Goal: Task Accomplishment & Management: Manage account settings

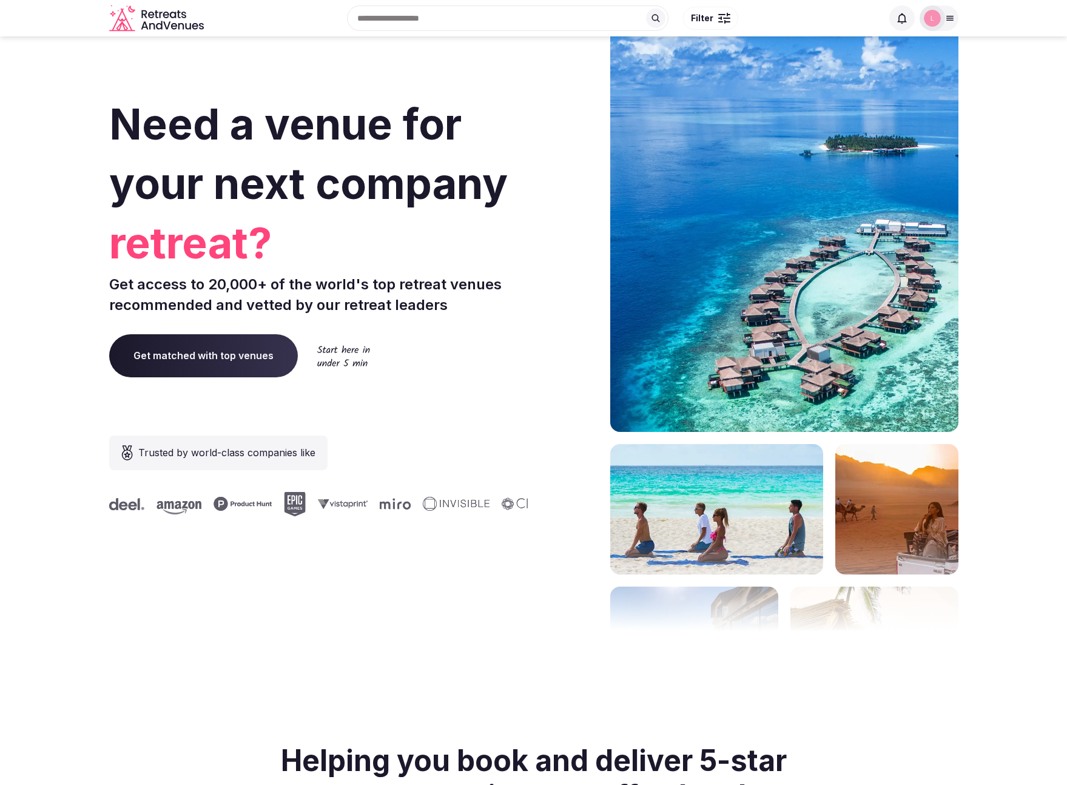
click at [455, 21] on input "text" at bounding box center [508, 17] width 322 height 25
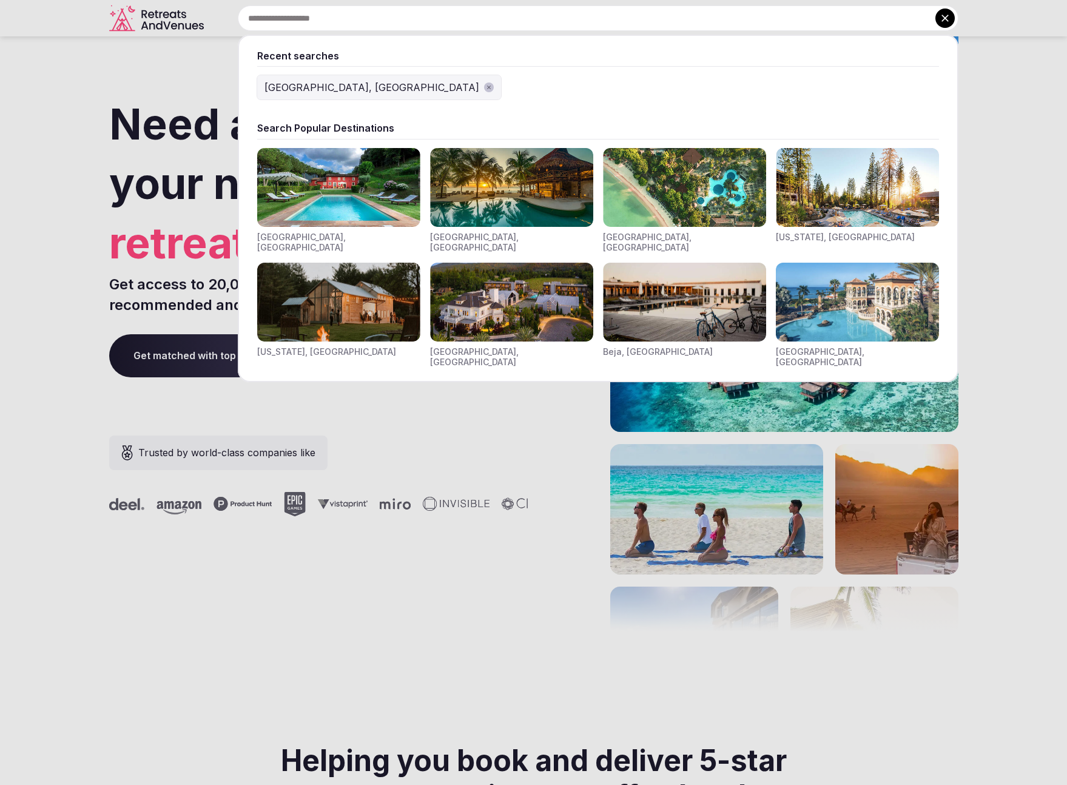
click at [341, 200] on img "Visit venues for Toscana, Italy" at bounding box center [338, 187] width 163 height 79
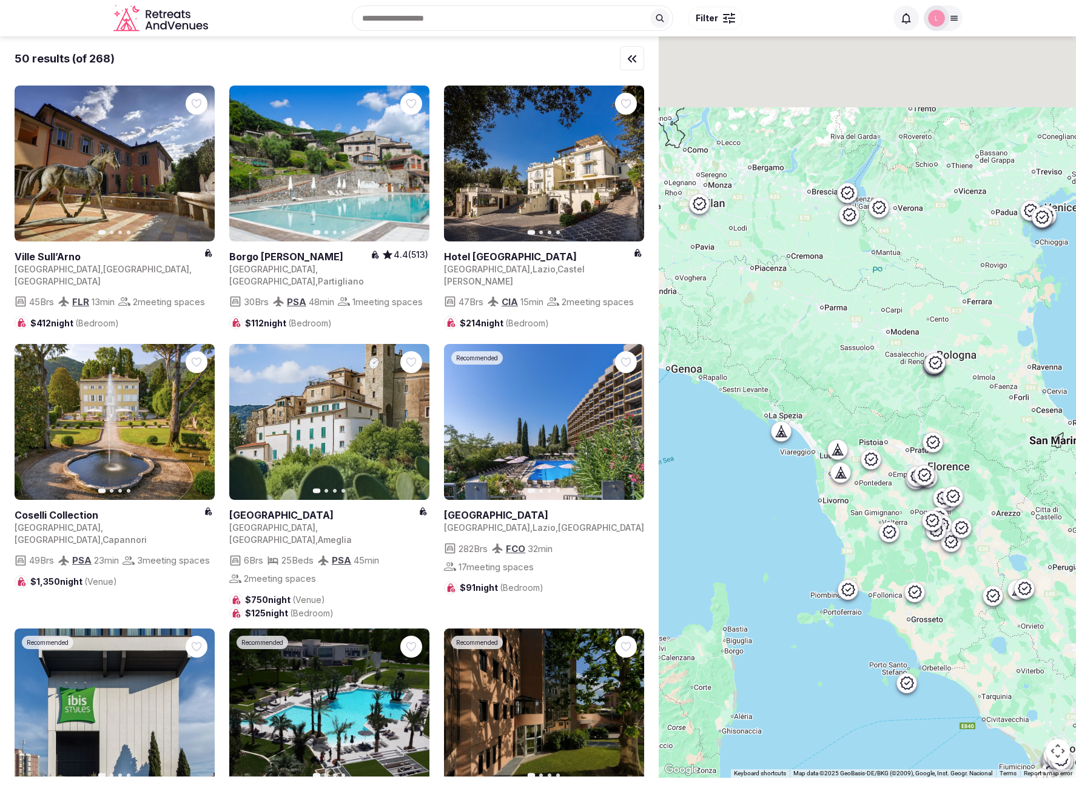
drag, startPoint x: 776, startPoint y: 398, endPoint x: 839, endPoint y: 579, distance: 191.3
click at [831, 568] on div at bounding box center [867, 407] width 417 height 742
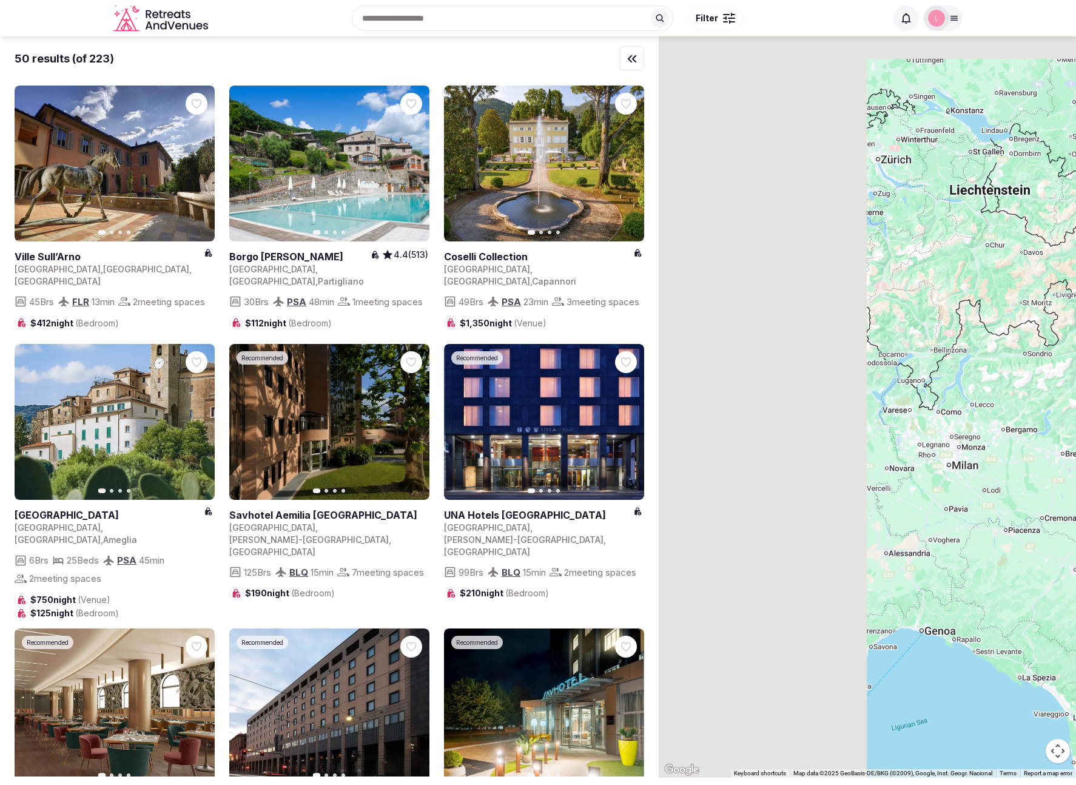
drag, startPoint x: 1015, startPoint y: 377, endPoint x: 1066, endPoint y: 434, distance: 76.0
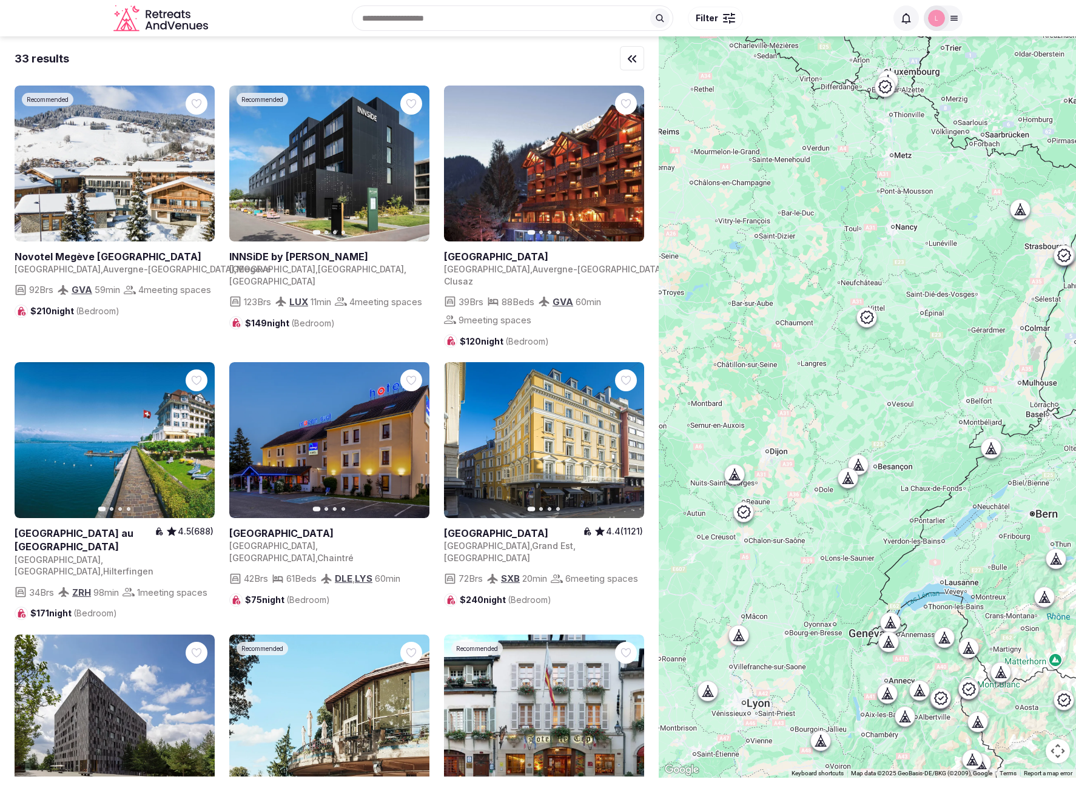
click at [154, 30] on icon "Retreats and Venues company logo" at bounding box center [161, 18] width 97 height 27
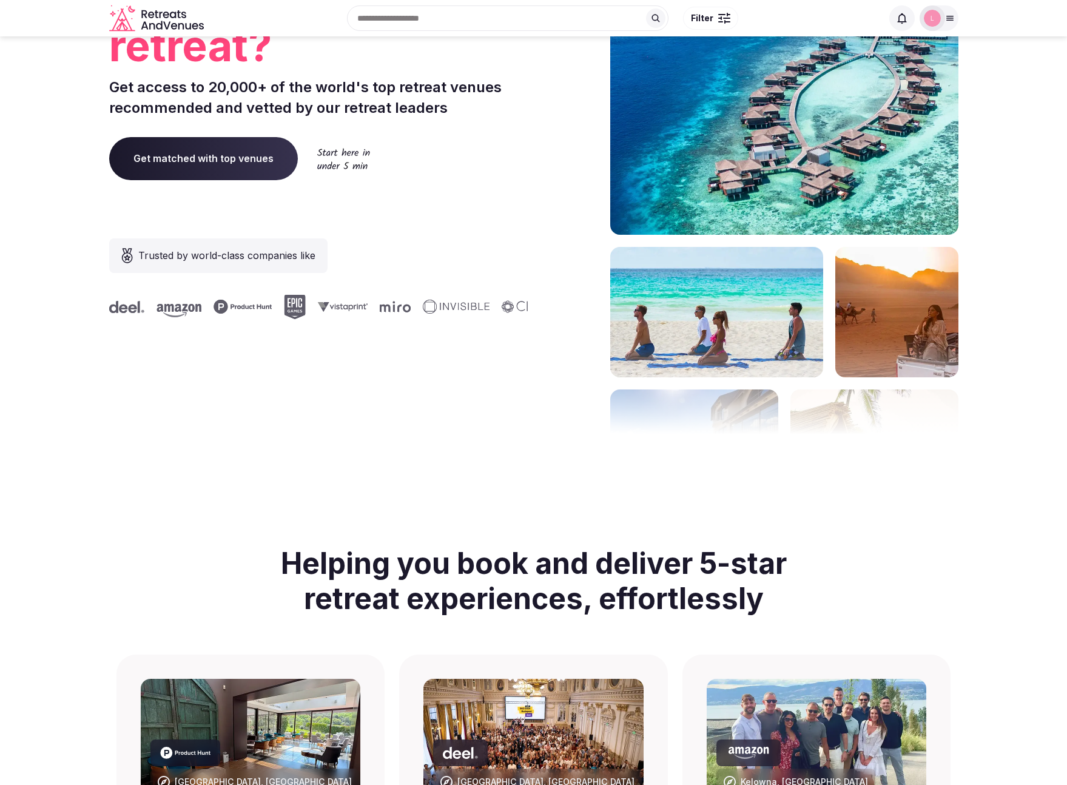
scroll to position [104, 0]
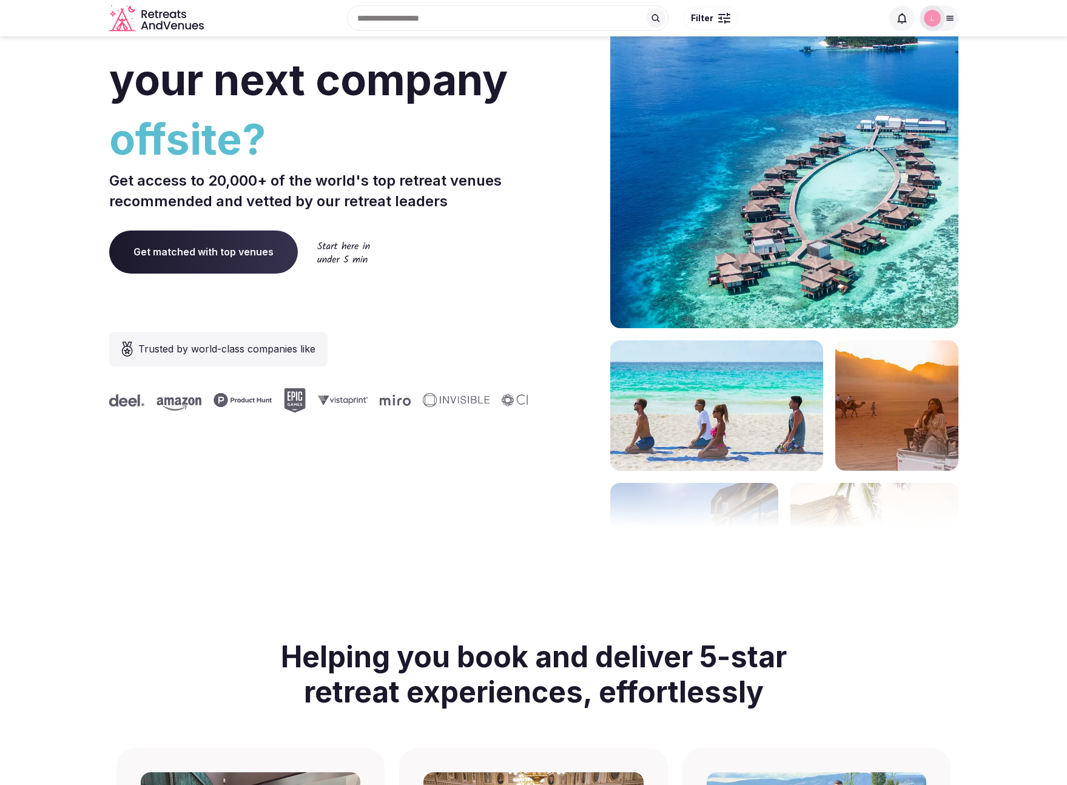
click at [958, 22] on div at bounding box center [950, 18] width 17 height 10
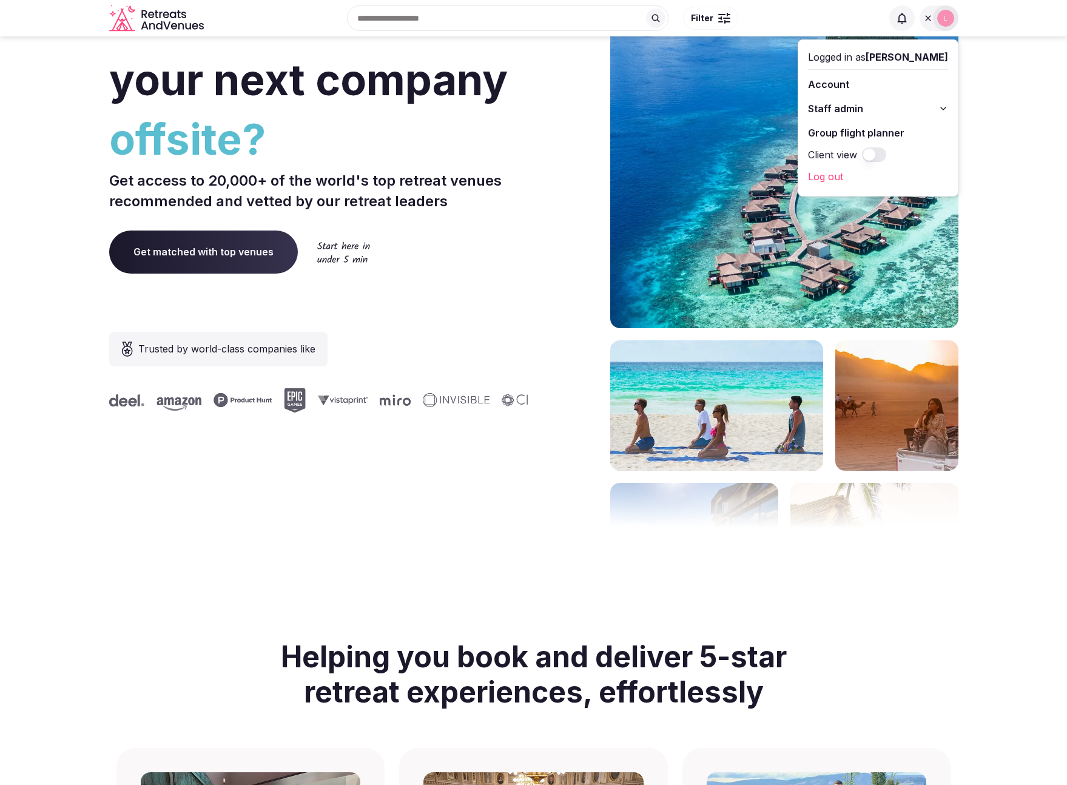
click at [890, 132] on link "Group flight planner" at bounding box center [878, 132] width 140 height 19
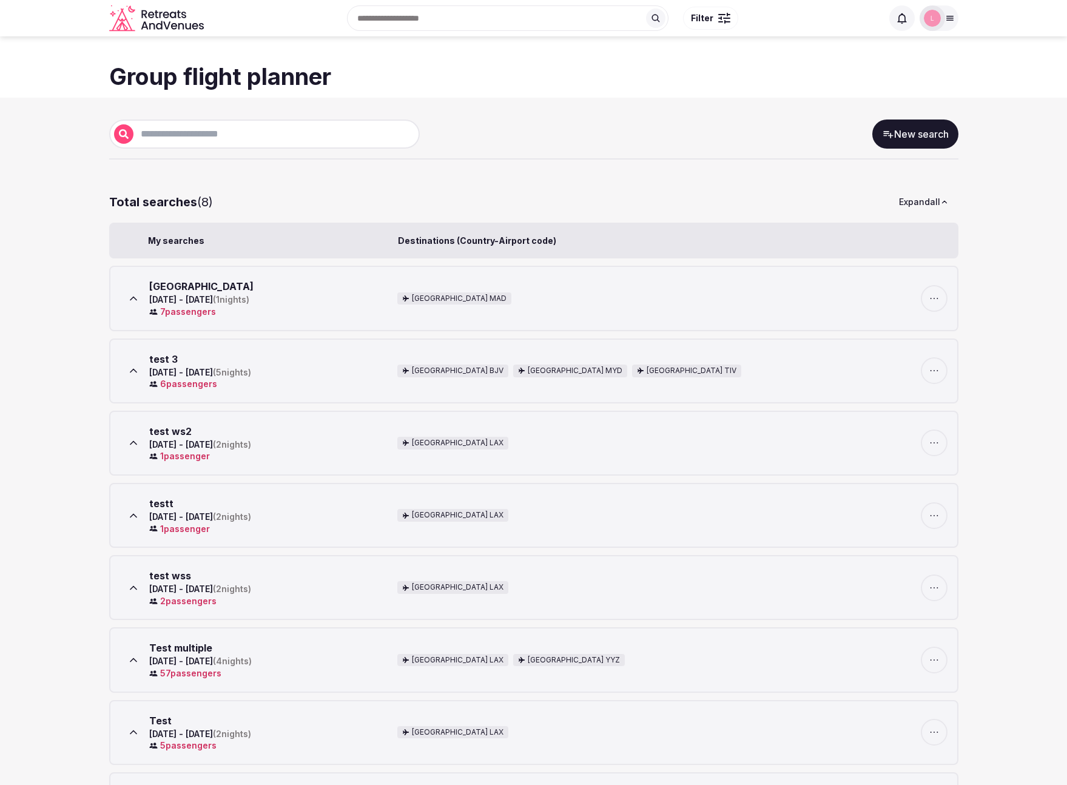
click at [127, 296] on icon at bounding box center [133, 298] width 12 height 12
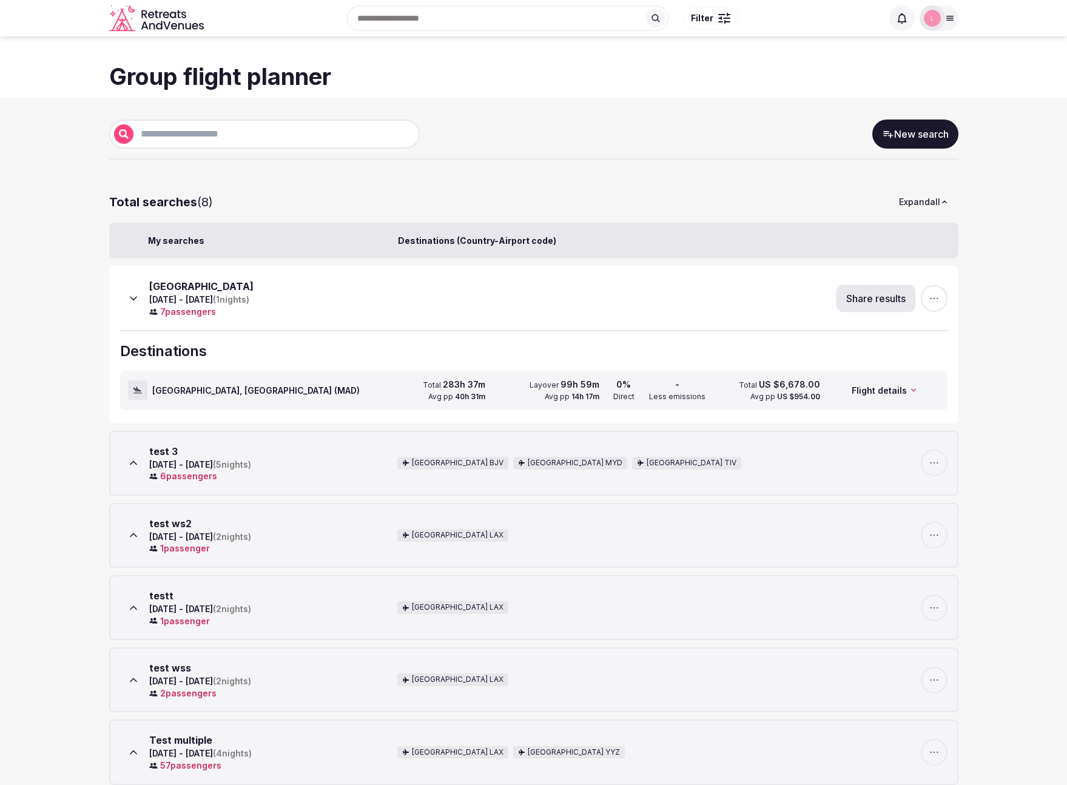
click at [127, 296] on icon at bounding box center [133, 298] width 12 height 12
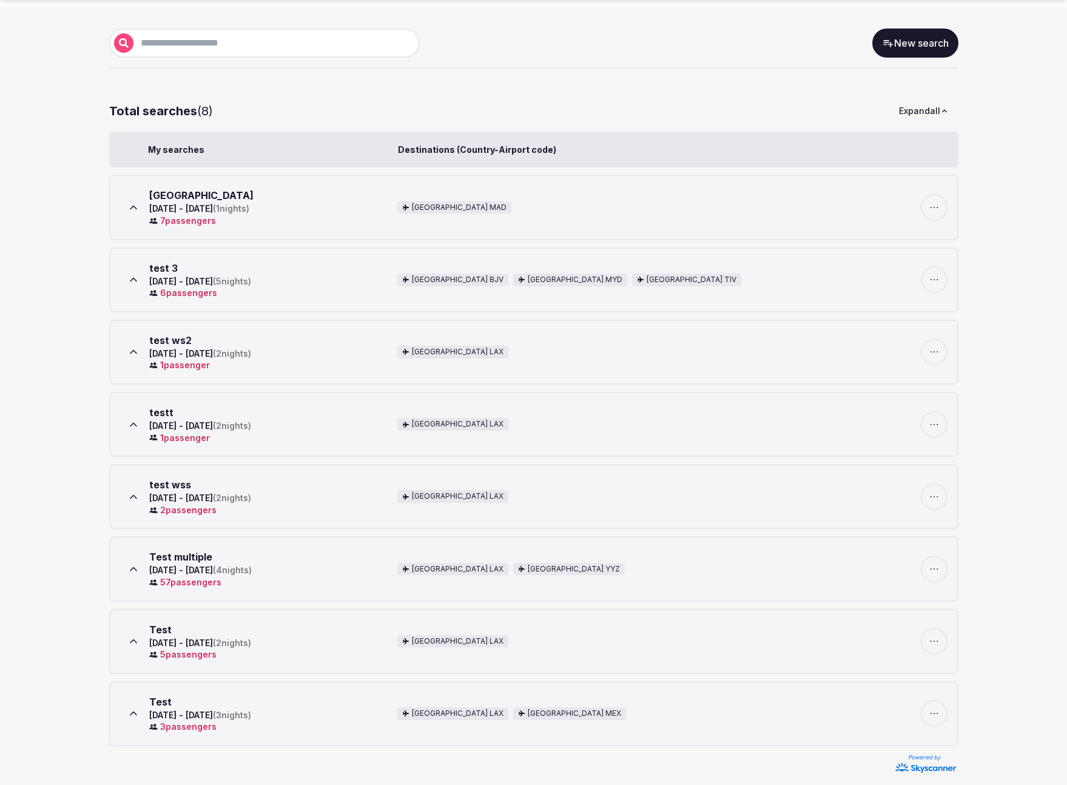
scroll to position [100, 0]
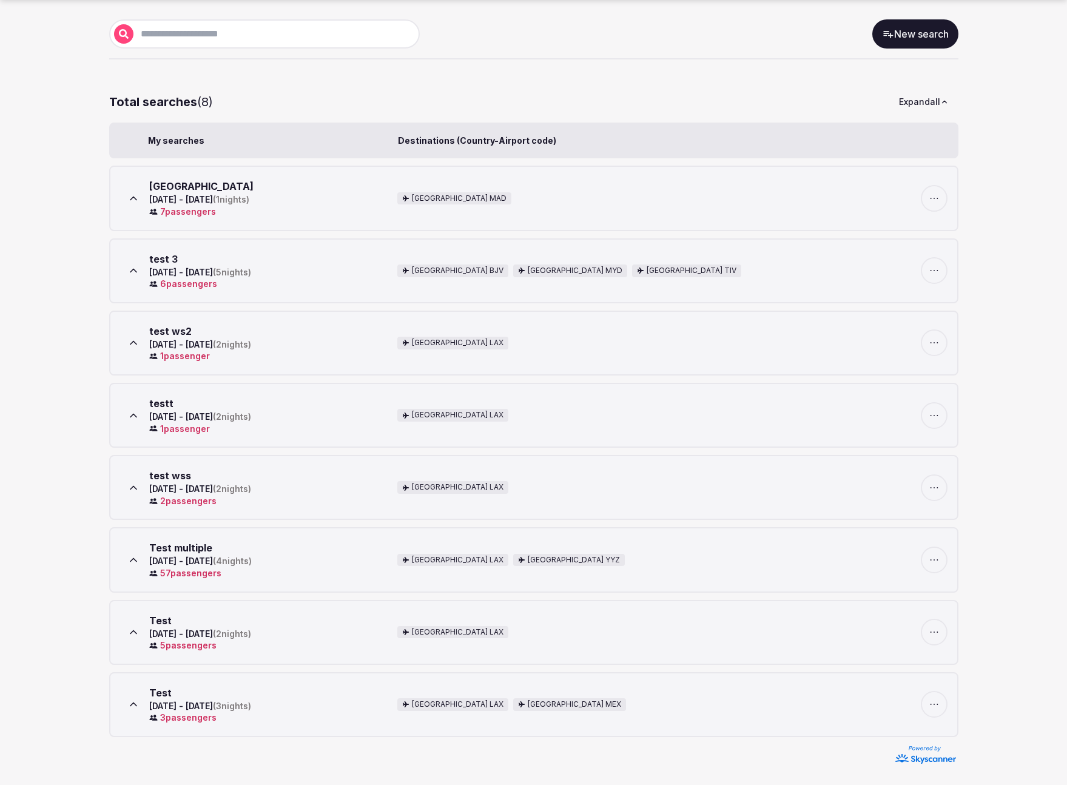
click at [129, 561] on icon at bounding box center [133, 560] width 12 height 12
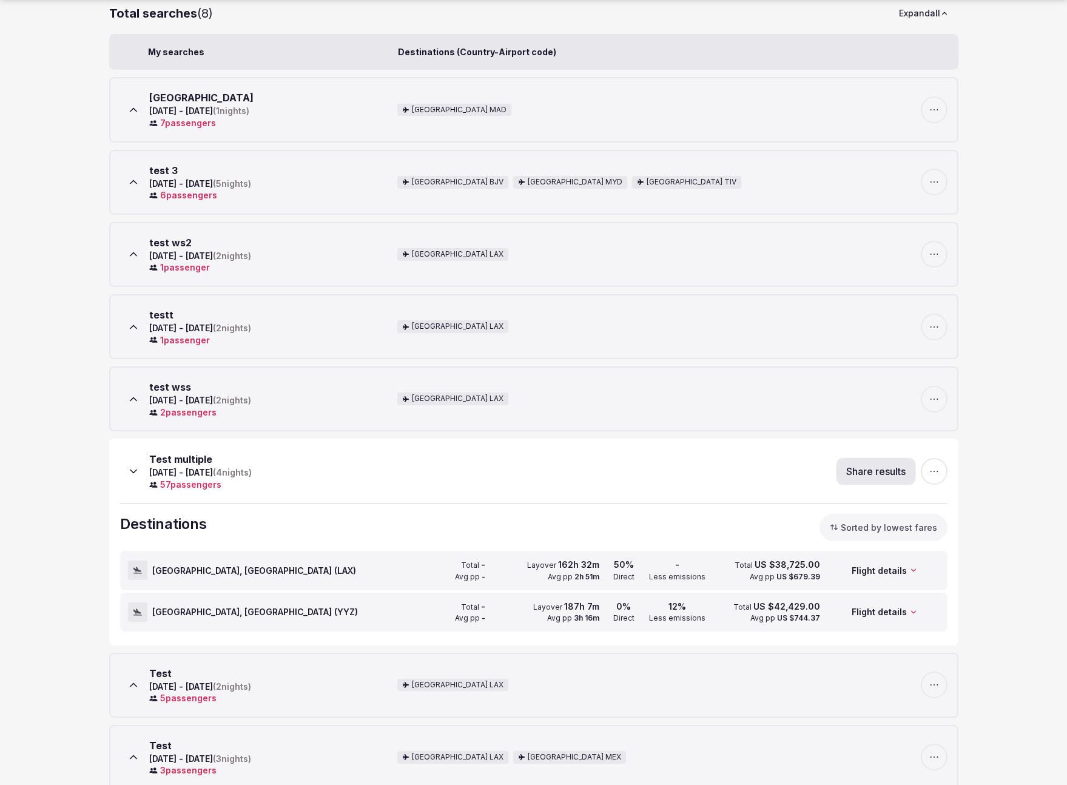
scroll to position [242, 0]
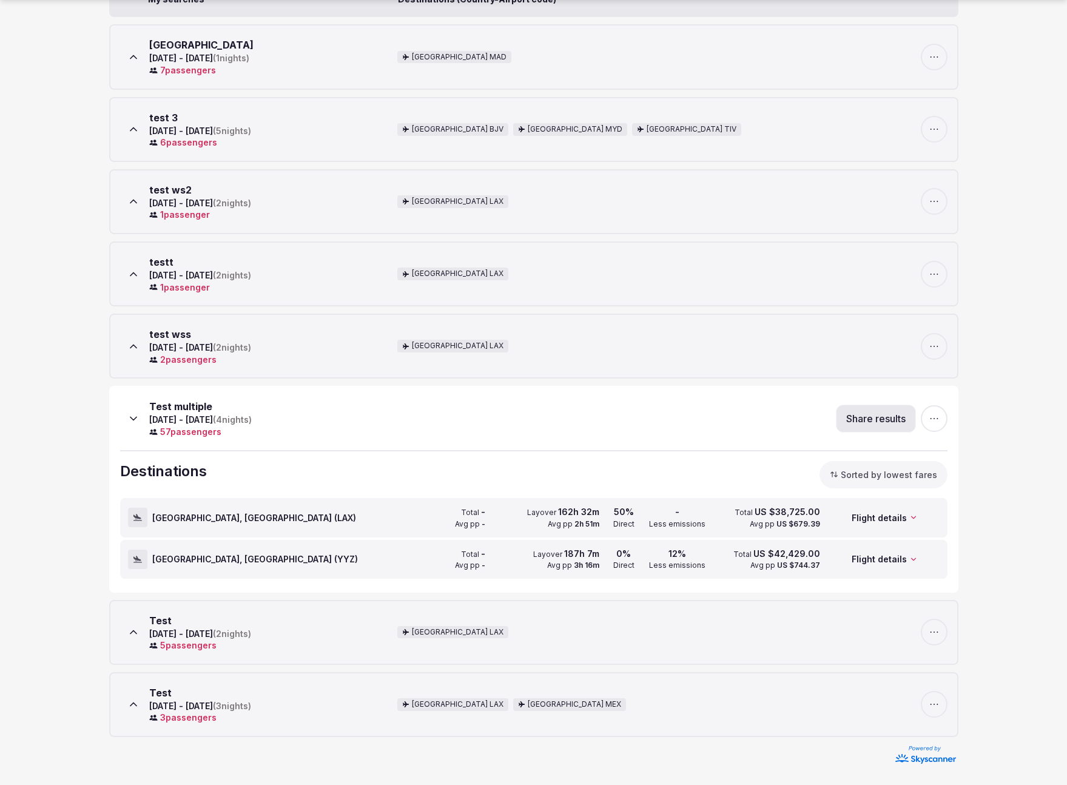
click at [392, 560] on div "Total - Avg pp -" at bounding box center [430, 560] width 109 height 38
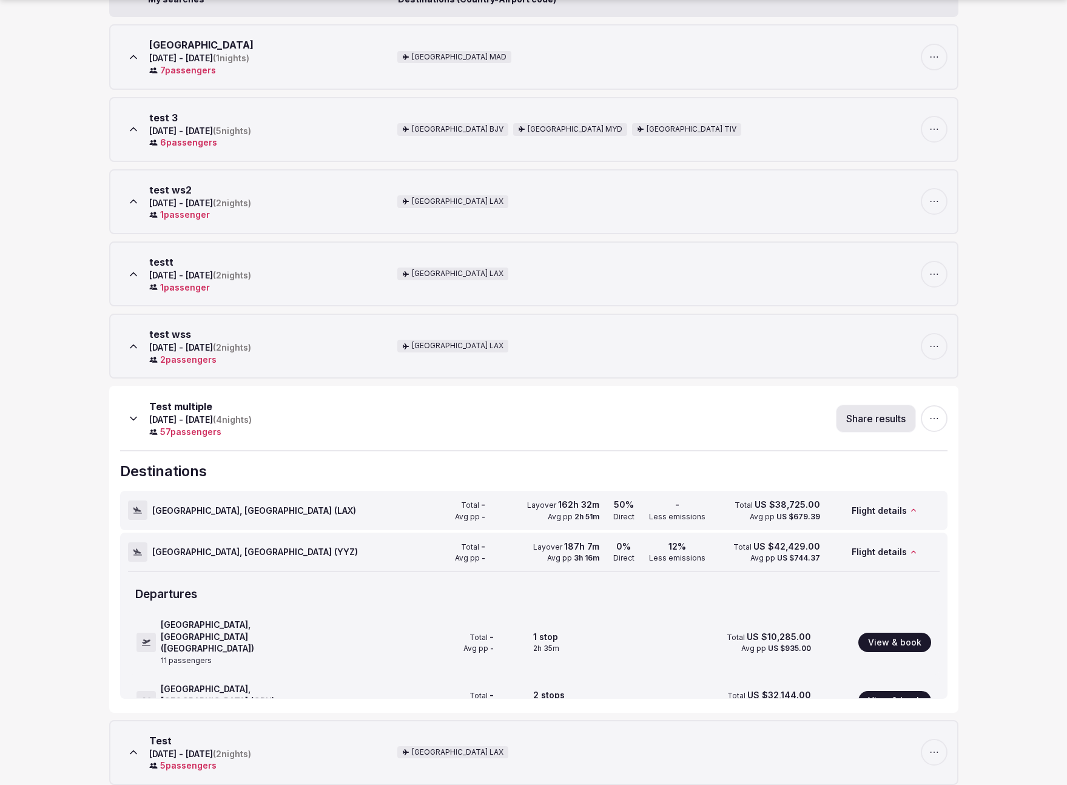
click at [405, 517] on div "Total - Avg pp -" at bounding box center [430, 511] width 109 height 38
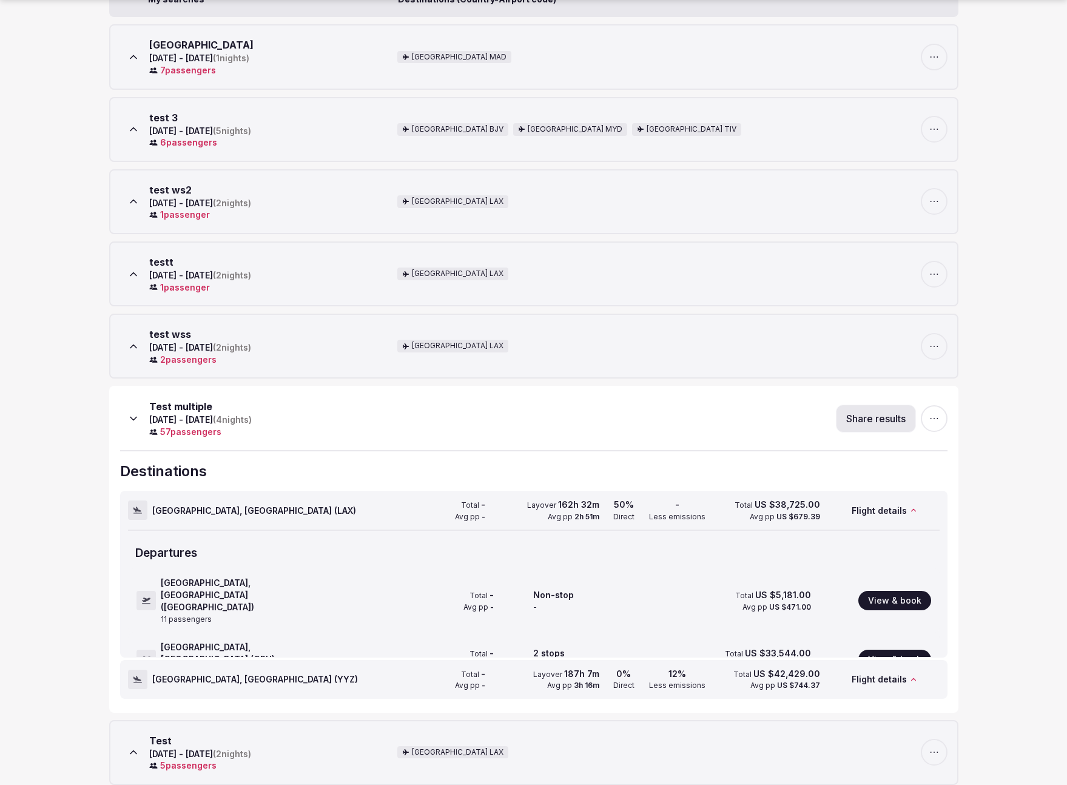
click at [405, 517] on div "Total - Avg pp -" at bounding box center [430, 511] width 109 height 38
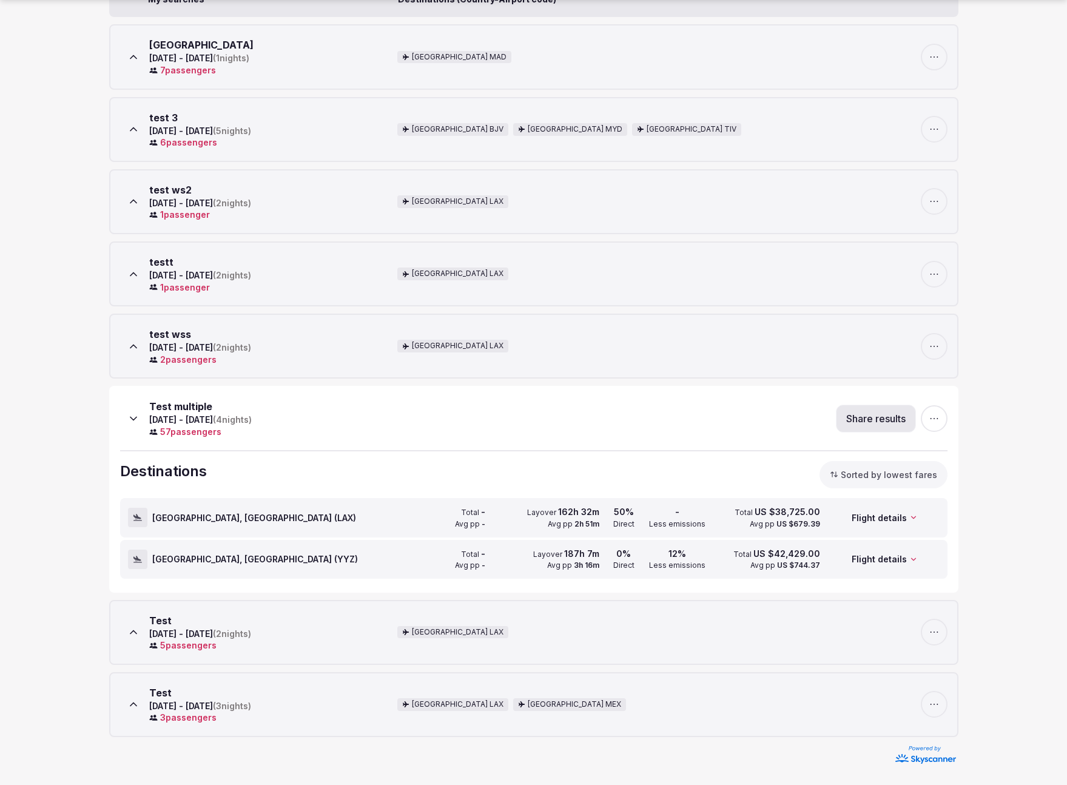
click at [132, 422] on icon at bounding box center [133, 419] width 12 height 12
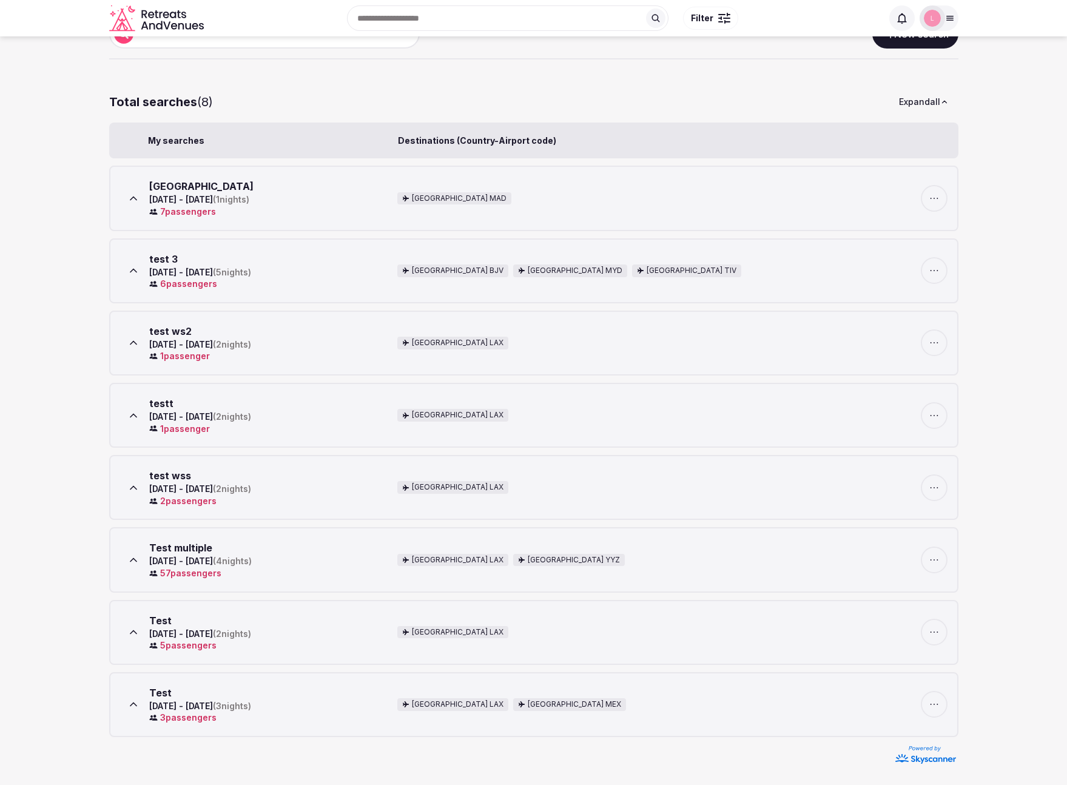
scroll to position [100, 0]
click at [132, 415] on icon at bounding box center [133, 416] width 12 height 12
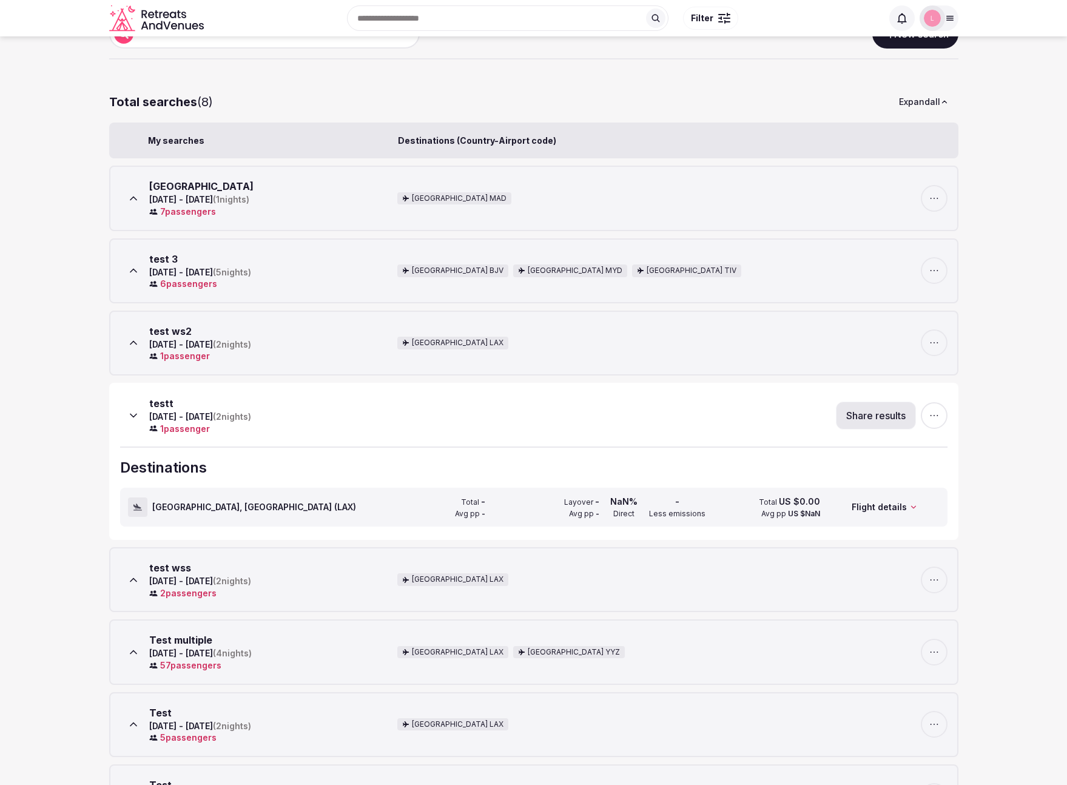
click at [132, 415] on icon at bounding box center [133, 416] width 12 height 12
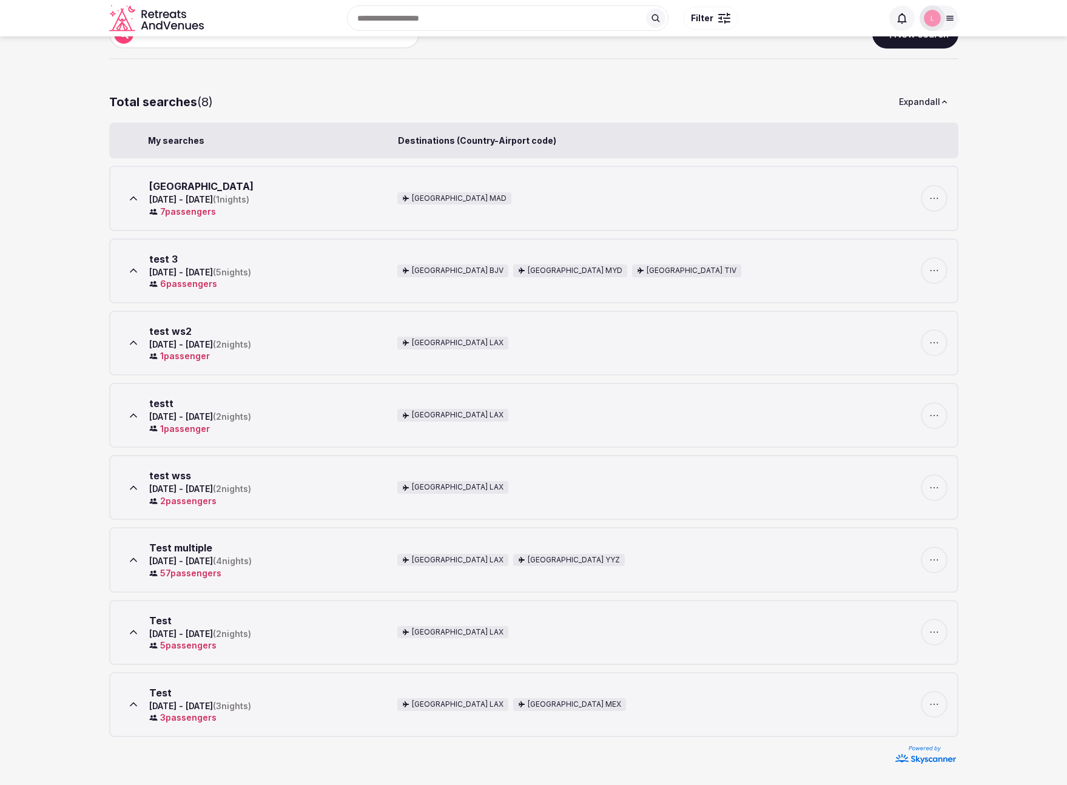
click at [132, 275] on icon at bounding box center [133, 271] width 12 height 12
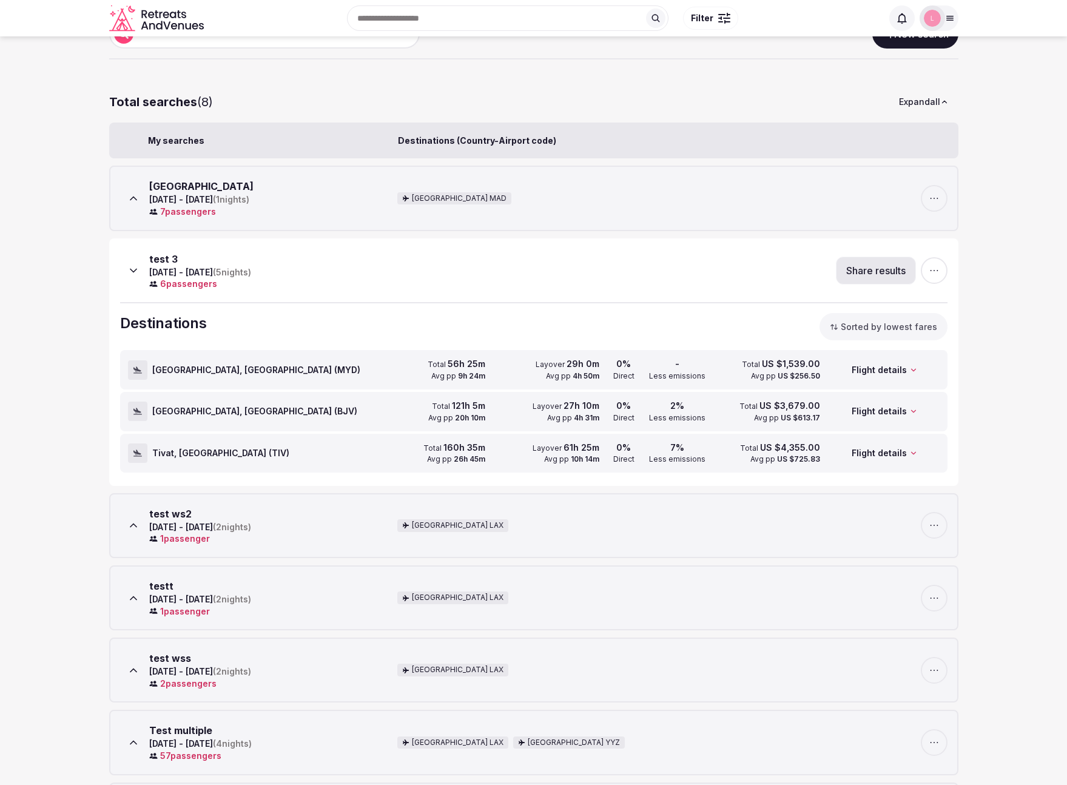
click at [132, 272] on icon at bounding box center [133, 270] width 6 height 3
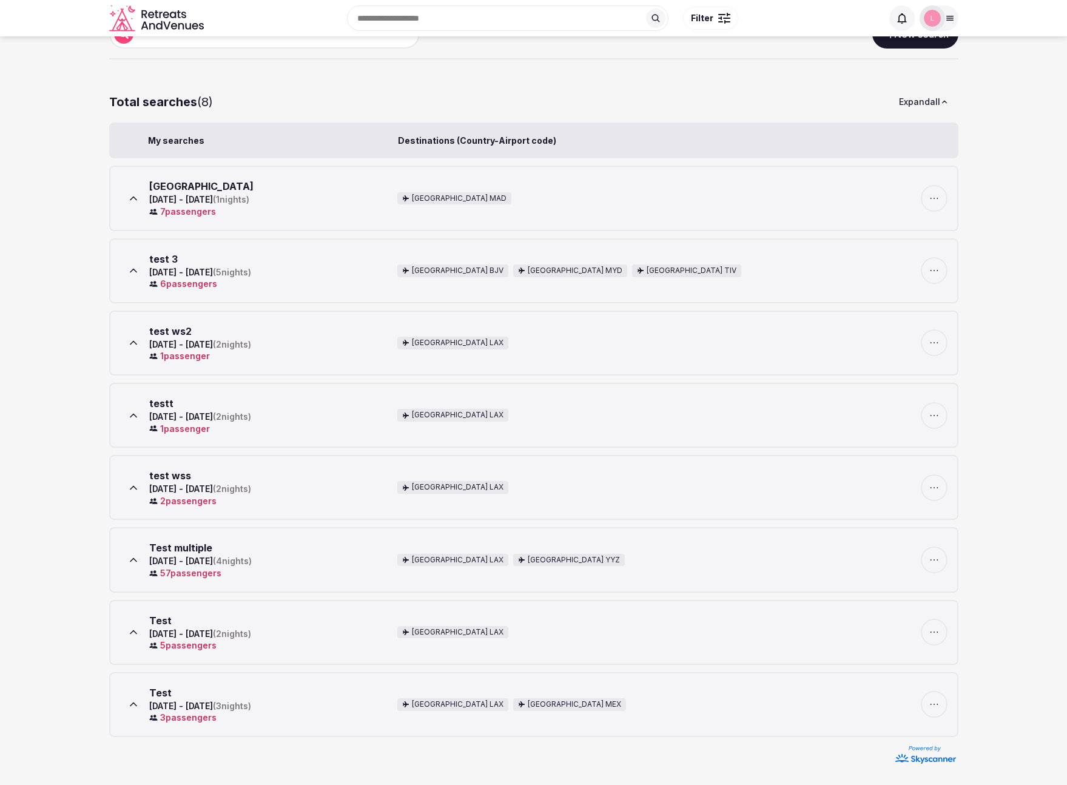
click at [127, 198] on icon at bounding box center [133, 198] width 12 height 12
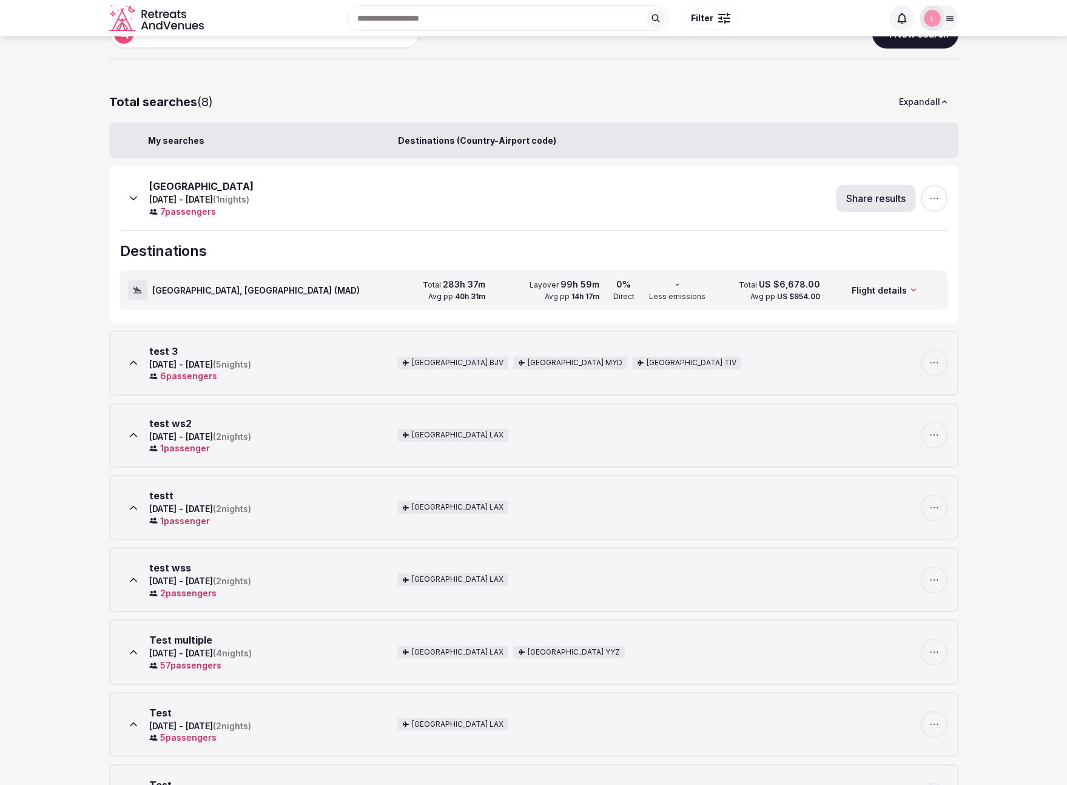
click at [127, 198] on icon at bounding box center [133, 198] width 12 height 12
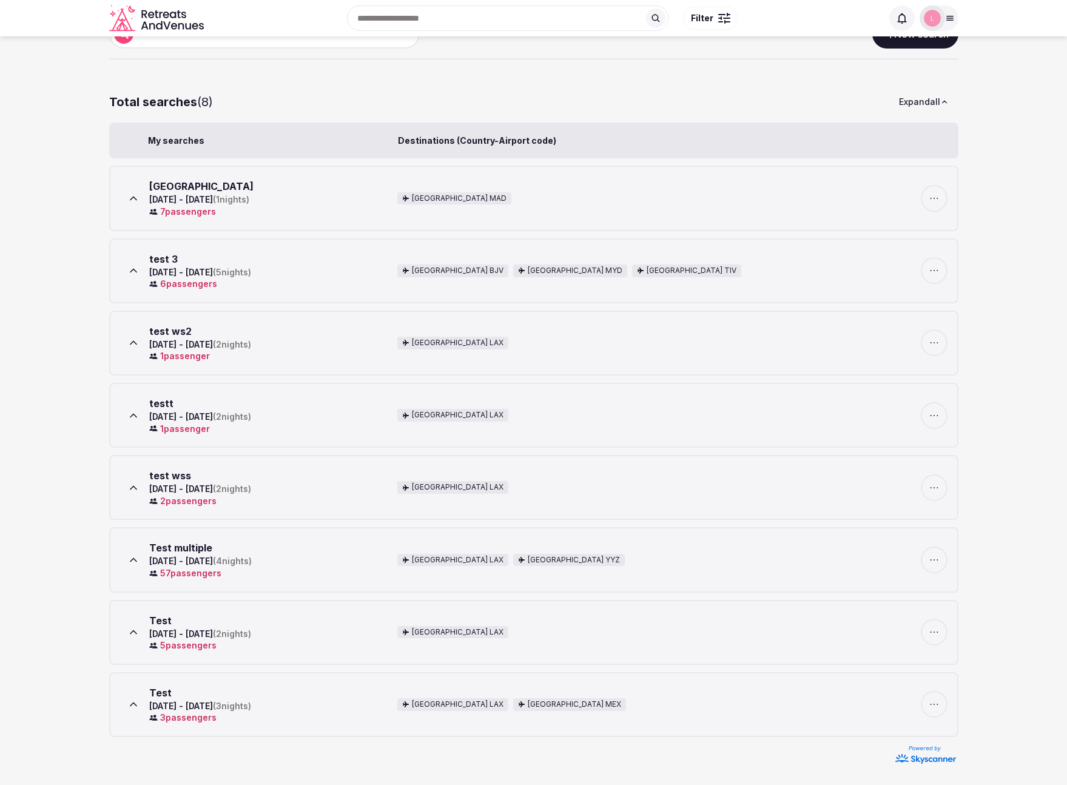
click at [136, 703] on icon at bounding box center [133, 704] width 12 height 12
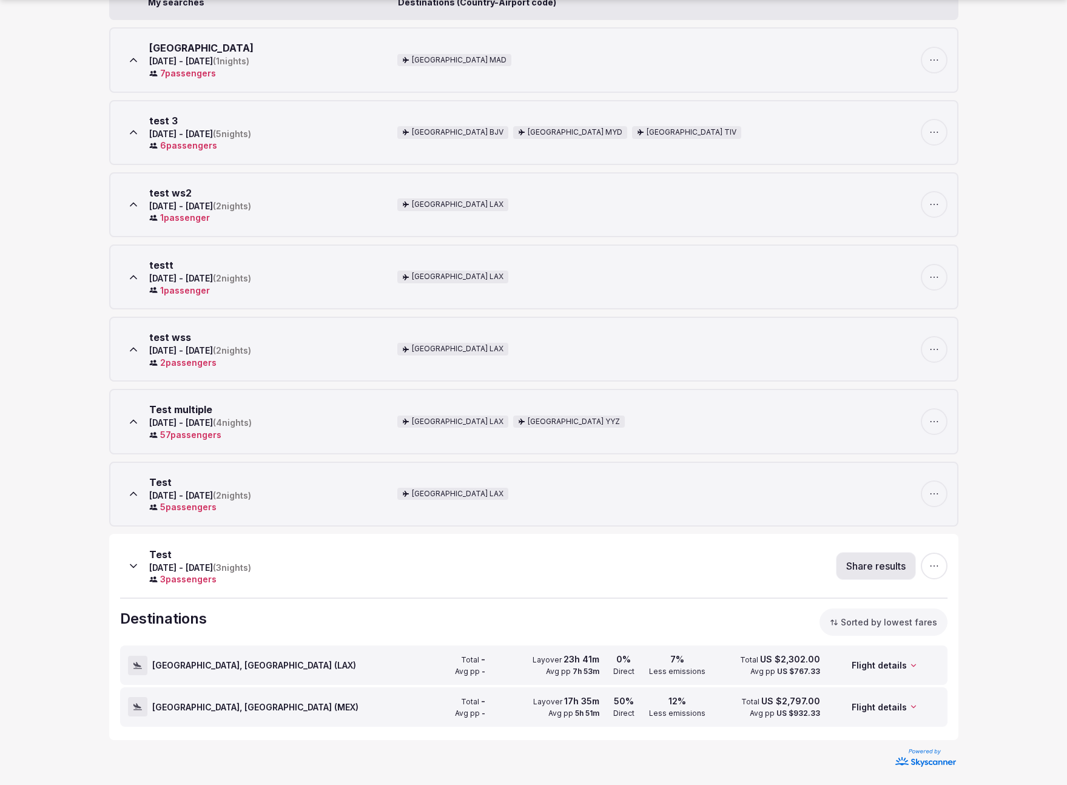
scroll to position [242, 0]
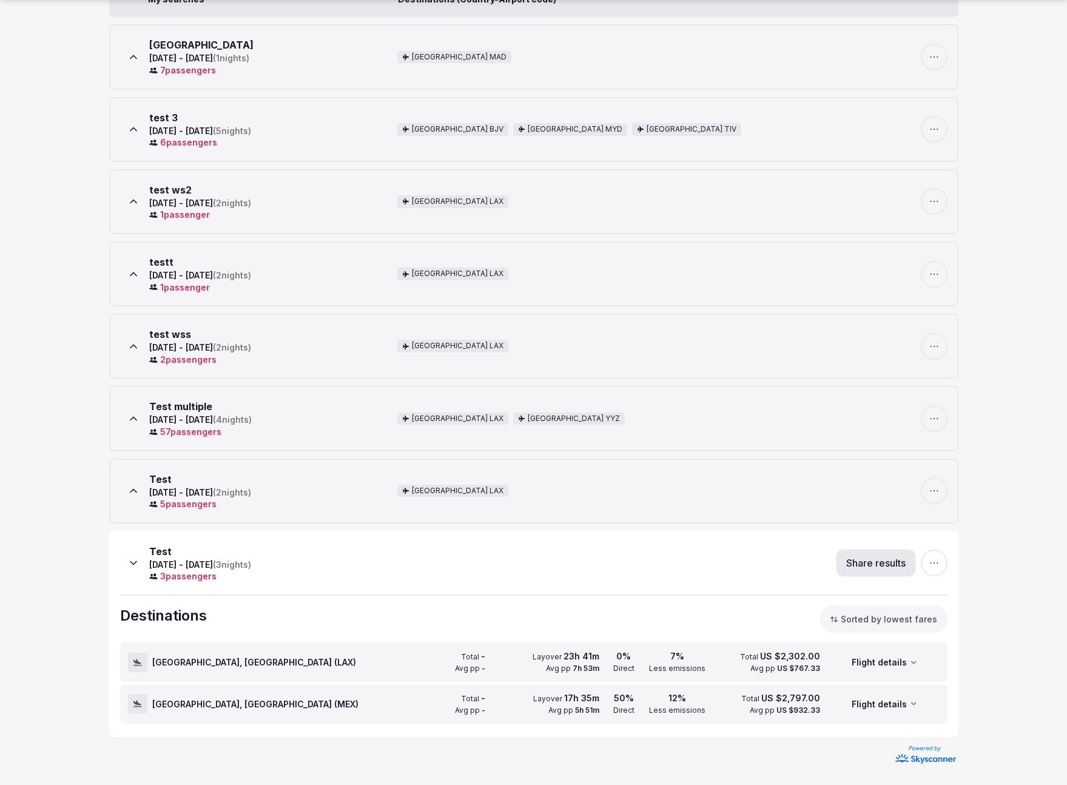
click at [129, 562] on icon at bounding box center [133, 563] width 12 height 12
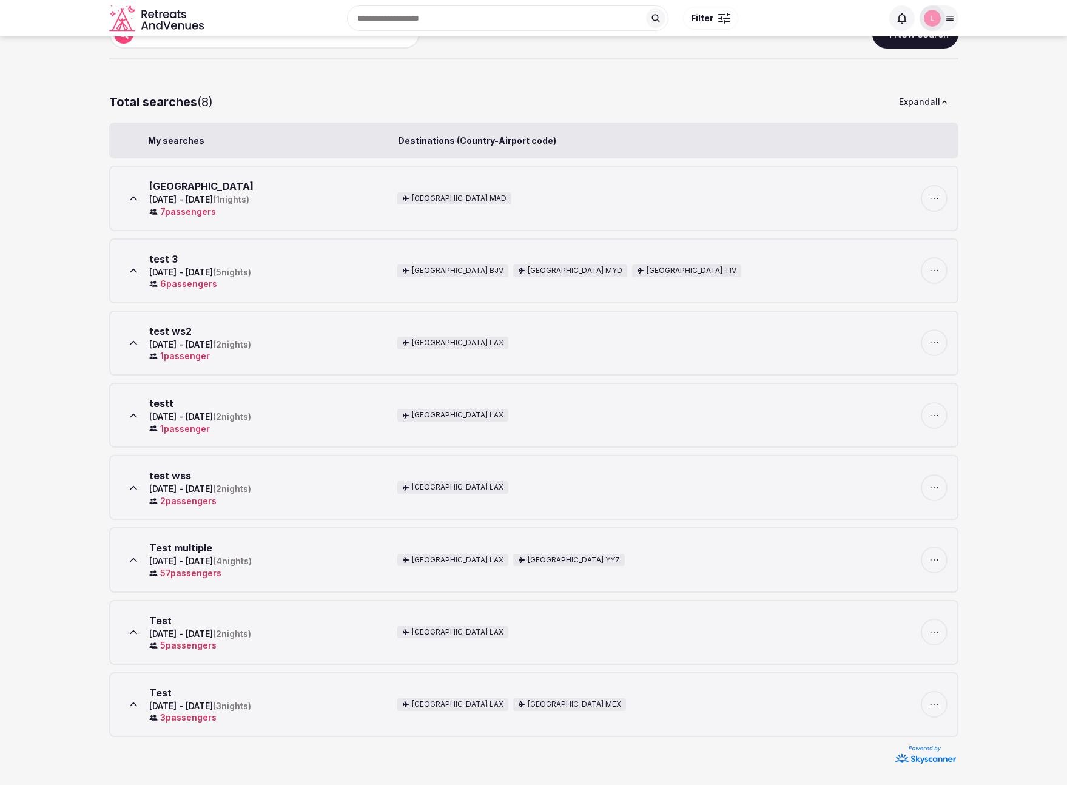
scroll to position [100, 0]
click at [137, 629] on icon at bounding box center [133, 632] width 12 height 12
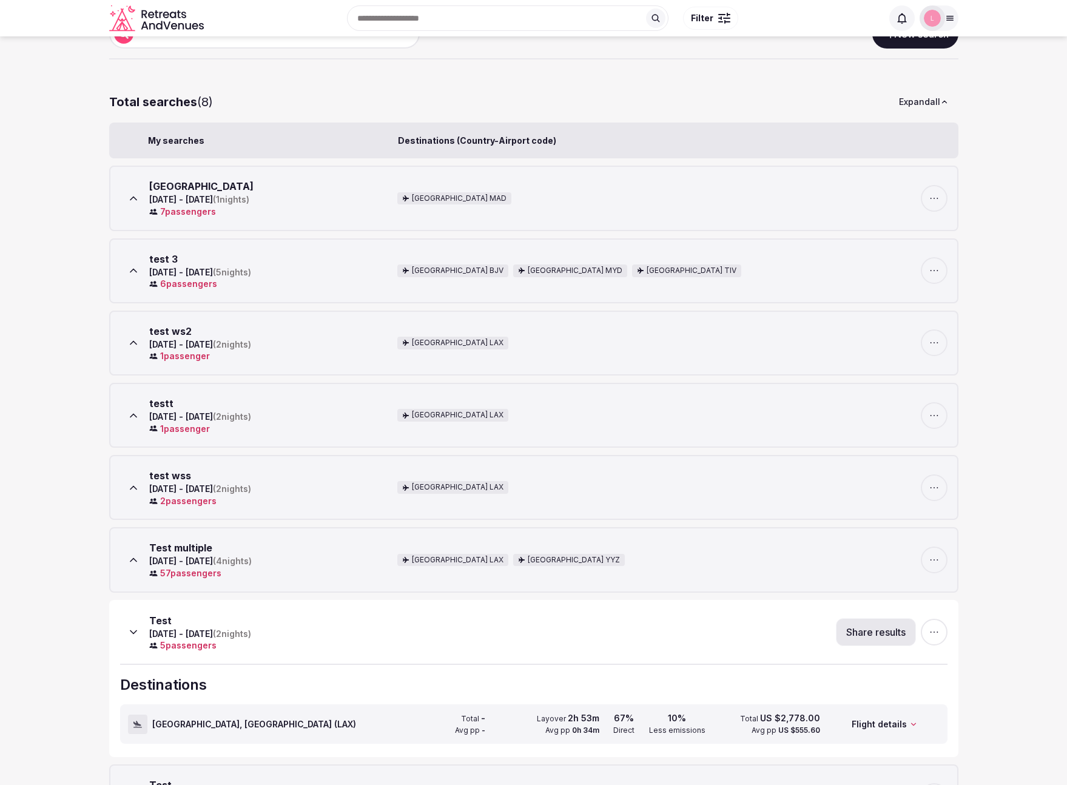
click at [131, 639] on button at bounding box center [133, 632] width 27 height 27
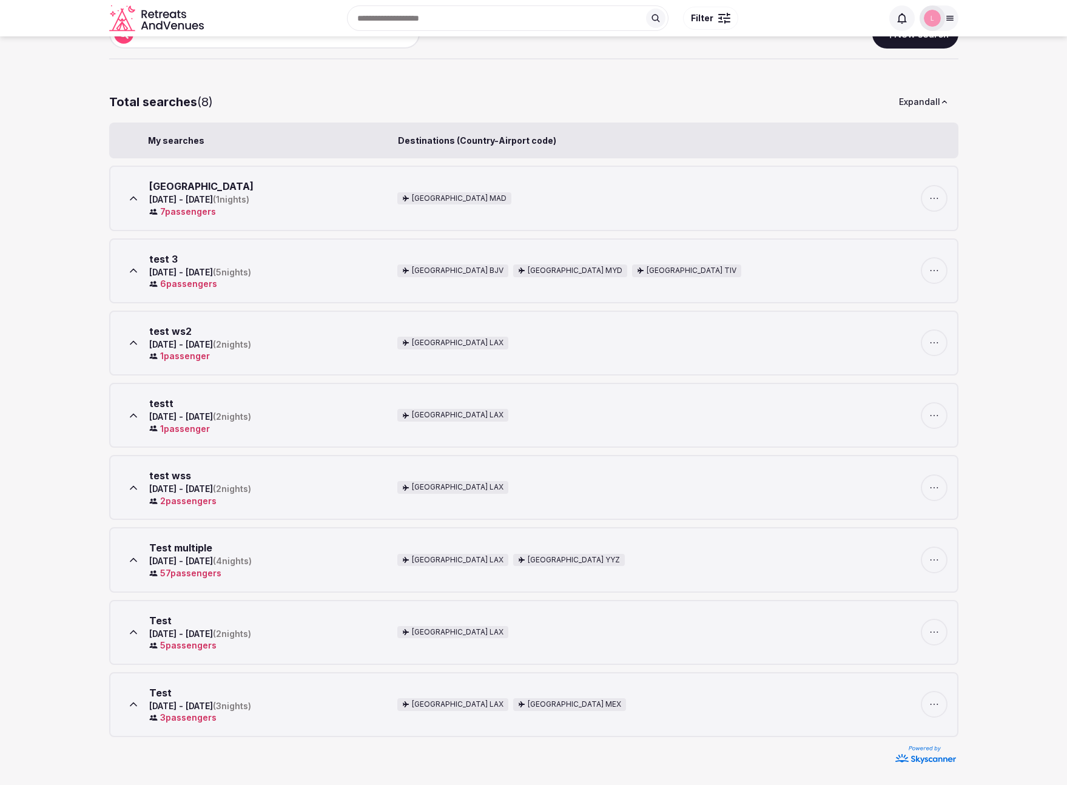
click at [135, 569] on button at bounding box center [133, 560] width 27 height 27
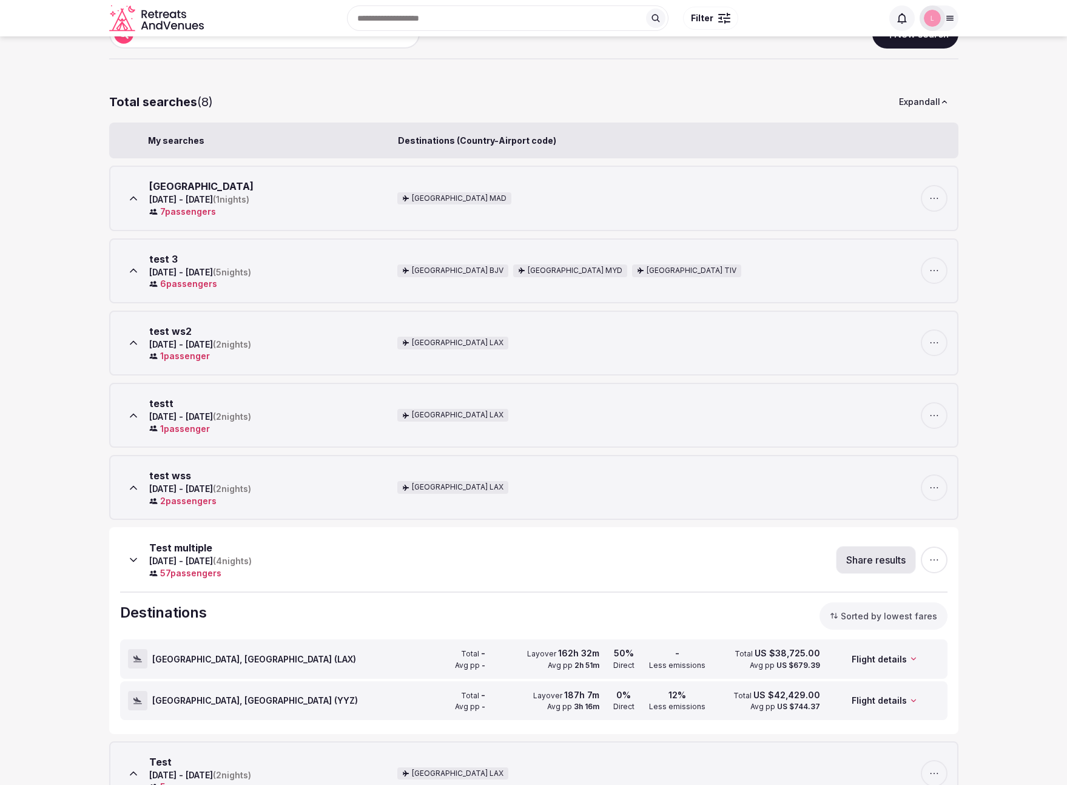
click at [135, 563] on icon at bounding box center [133, 560] width 12 height 12
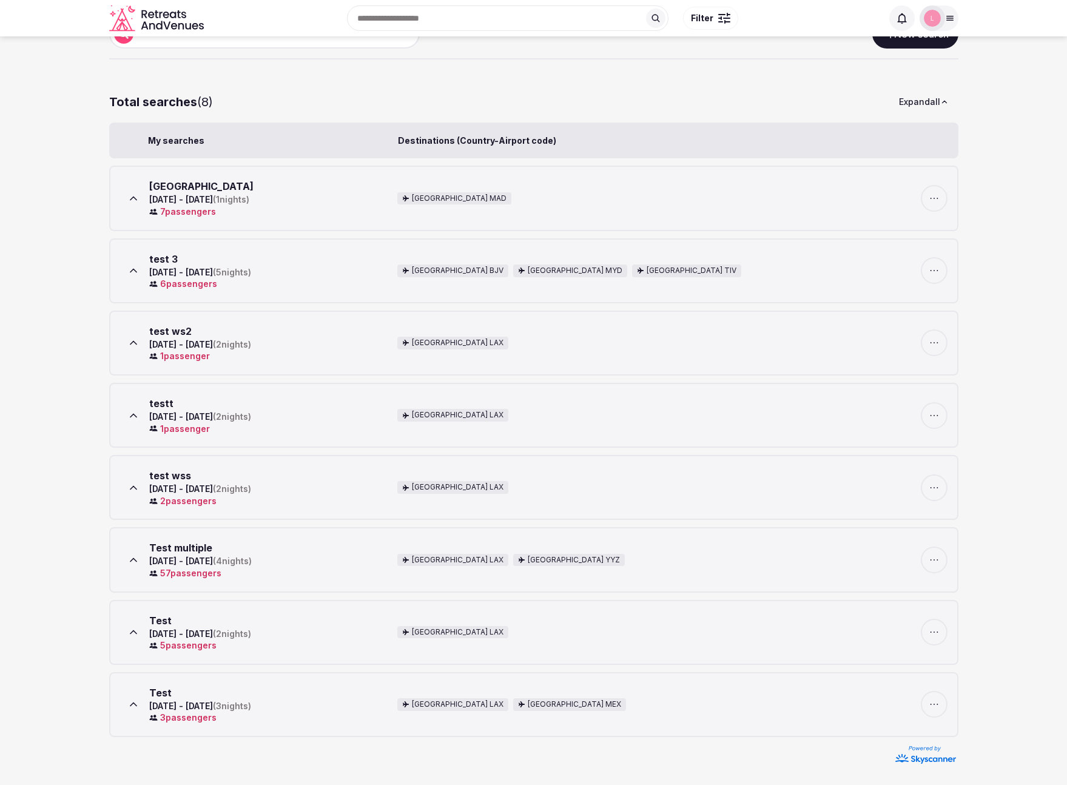
click at [137, 205] on button at bounding box center [133, 198] width 27 height 27
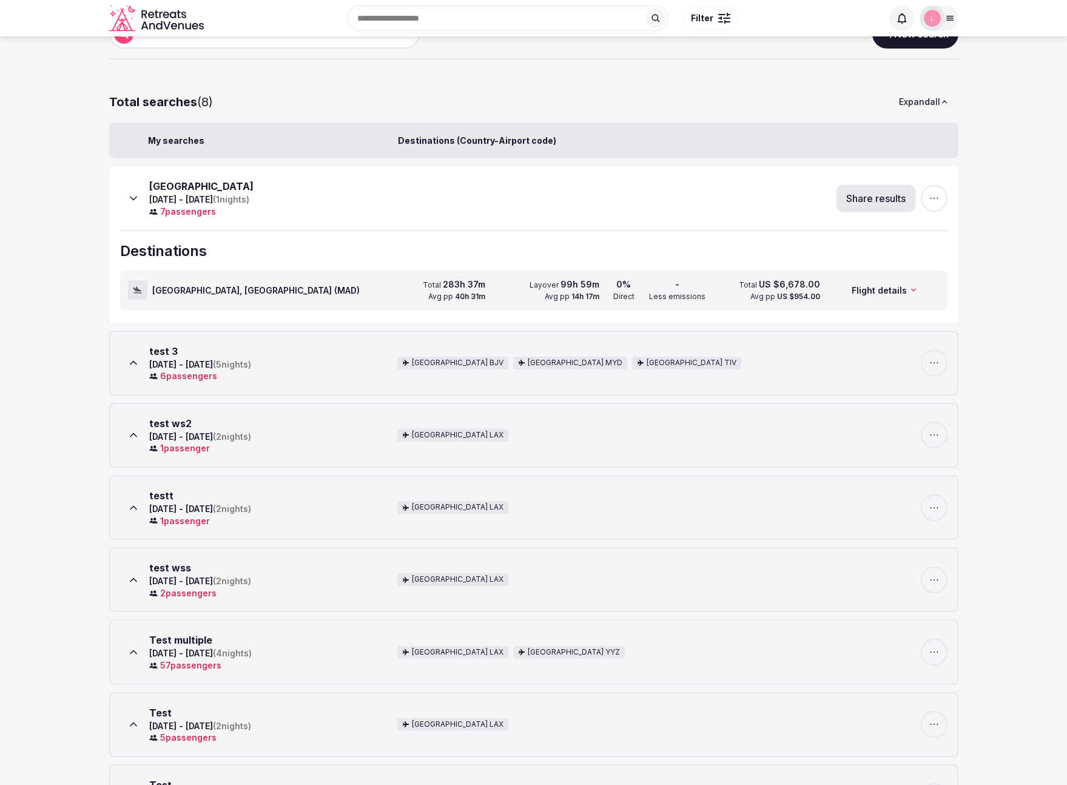
click at [136, 201] on icon at bounding box center [133, 198] width 12 height 12
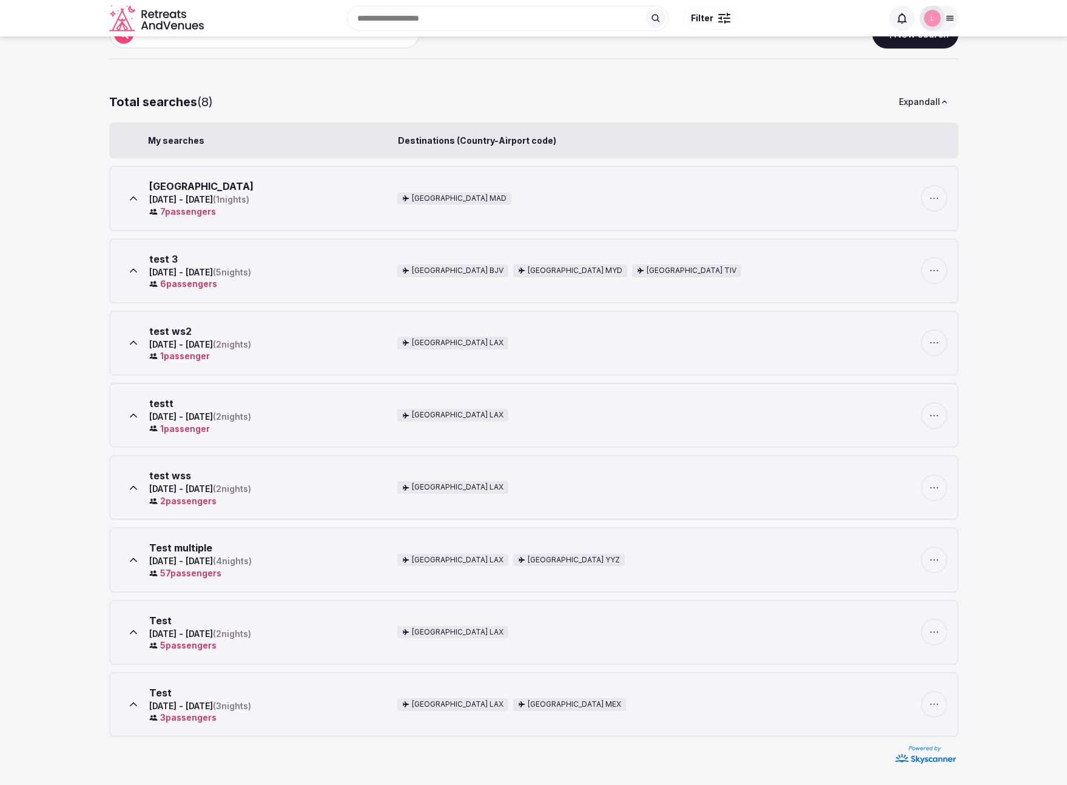
click at [141, 272] on button at bounding box center [133, 270] width 27 height 27
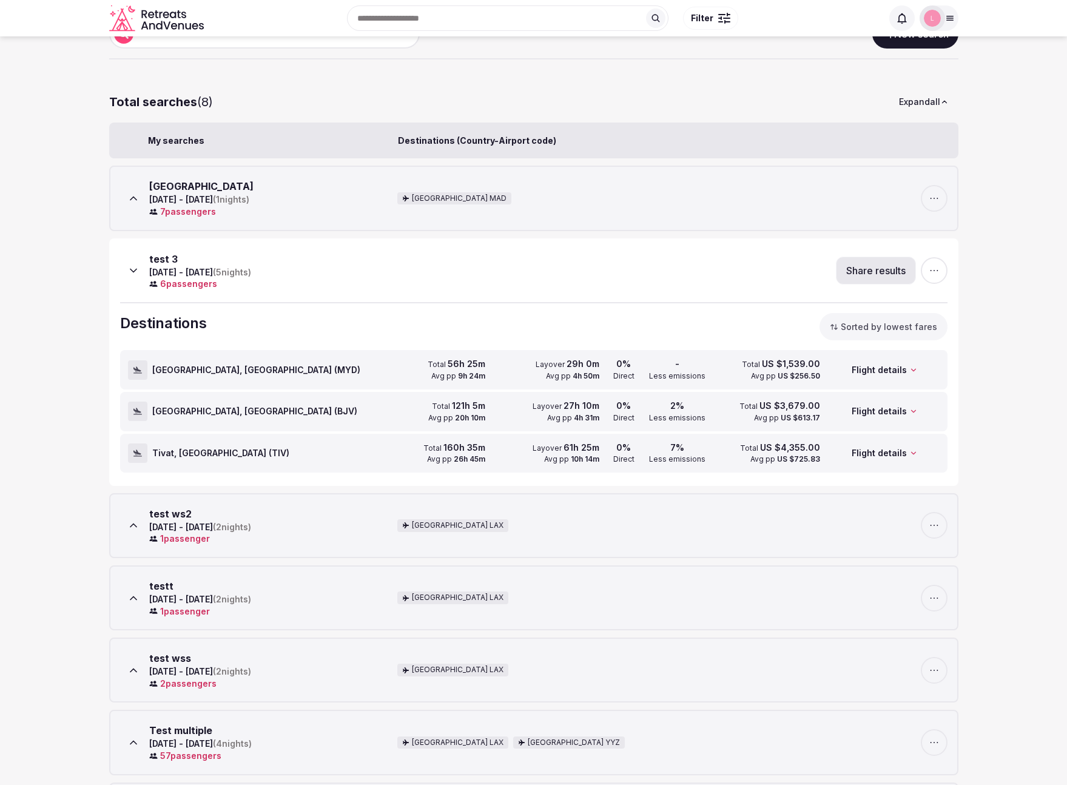
click at [141, 272] on button at bounding box center [133, 270] width 27 height 27
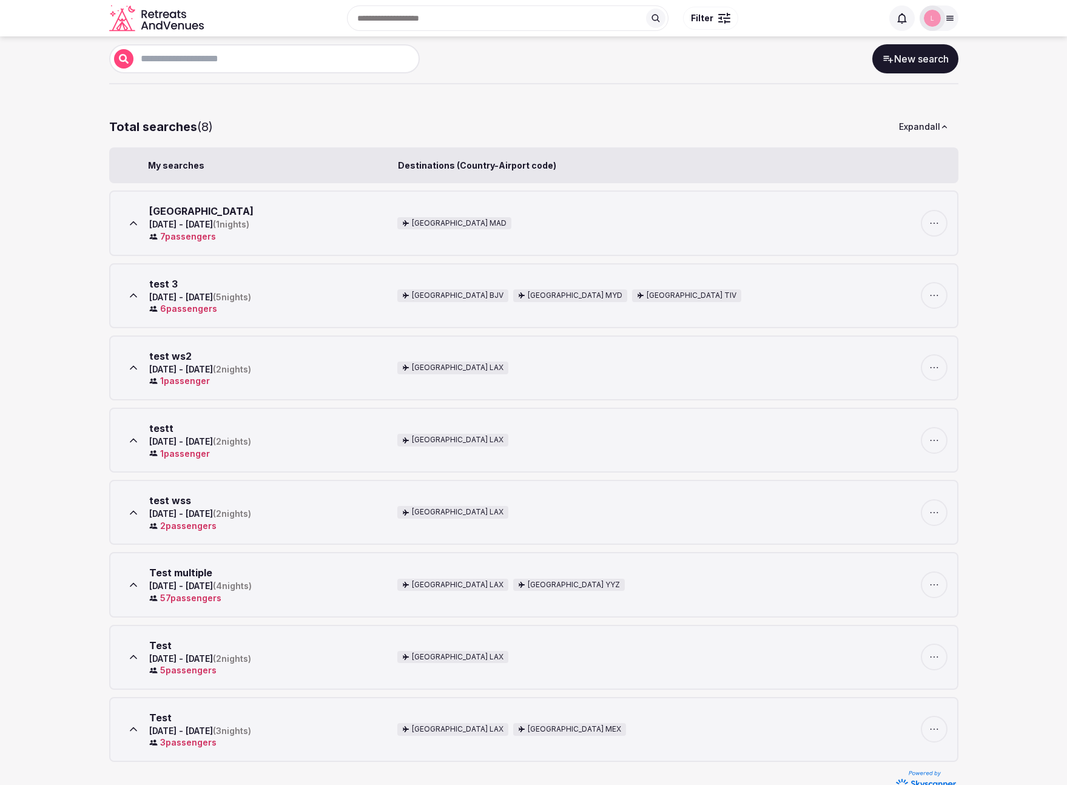
scroll to position [0, 0]
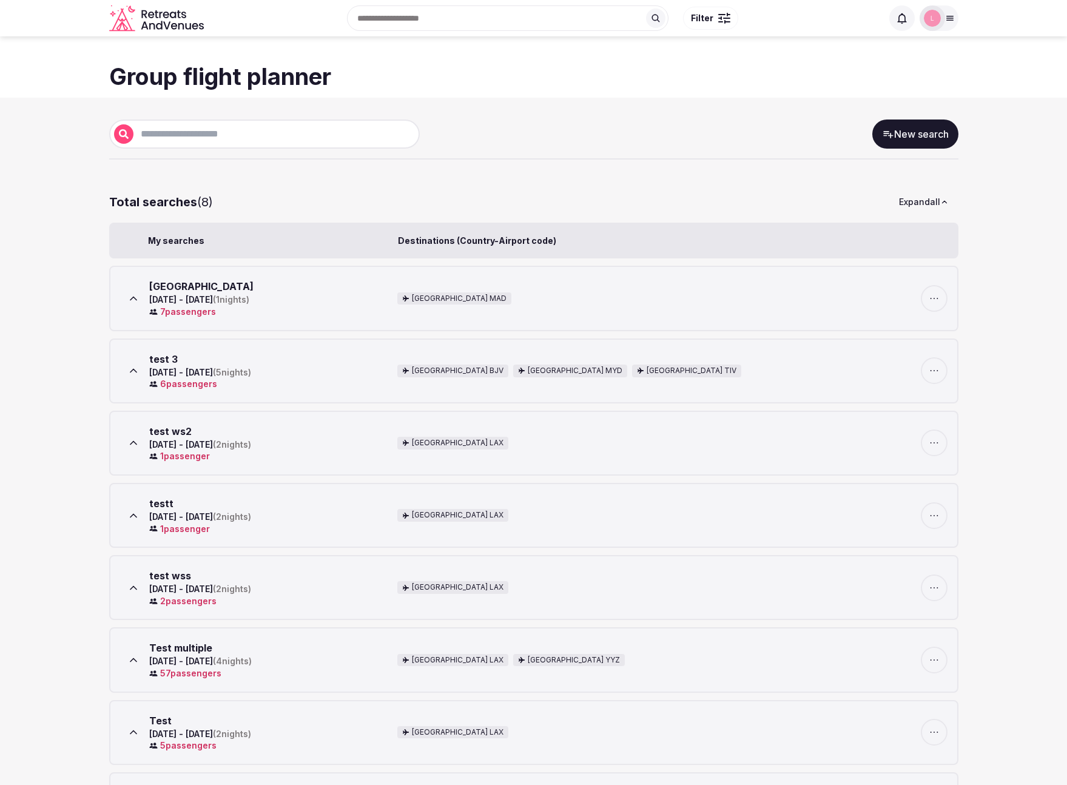
click at [239, 129] on input "text" at bounding box center [274, 134] width 282 height 15
drag, startPoint x: 159, startPoint y: 72, endPoint x: 175, endPoint y: 8, distance: 65.1
click at [160, 70] on h1 "Group flight planner" at bounding box center [534, 77] width 850 height 32
click at [175, 8] on icon "Retreats and Venues company logo" at bounding box center [157, 18] width 97 height 27
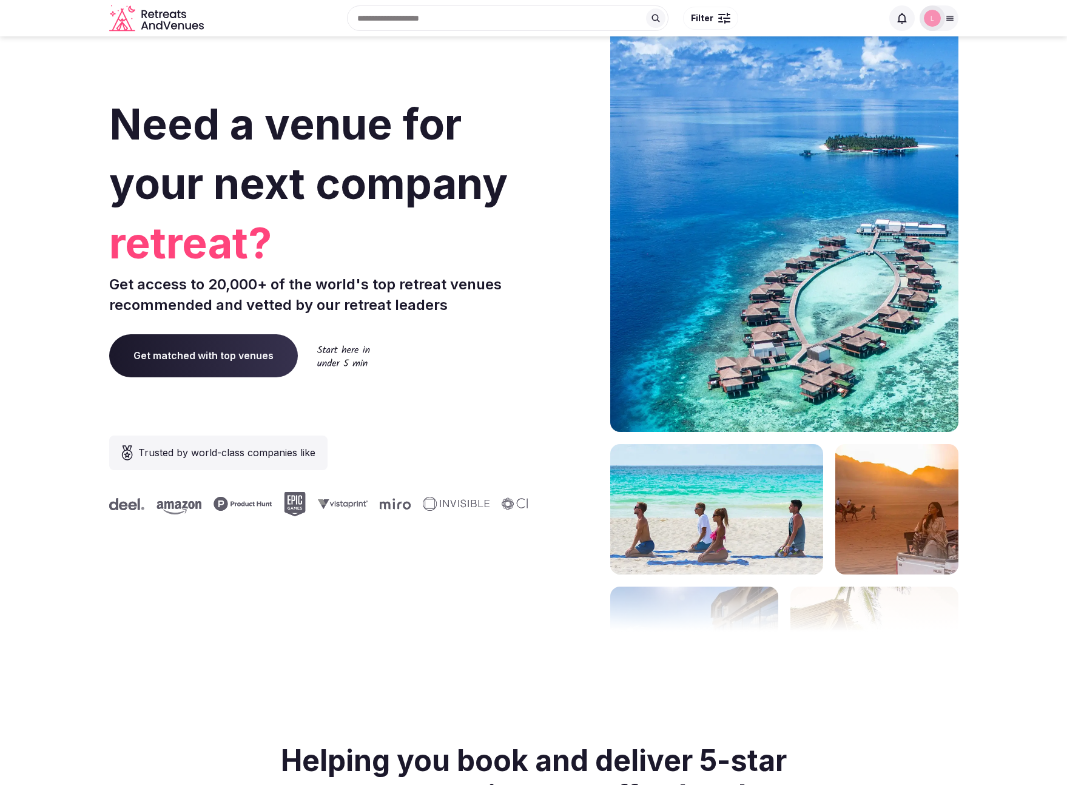
click at [712, 24] on button "Filter" at bounding box center [710, 18] width 55 height 23
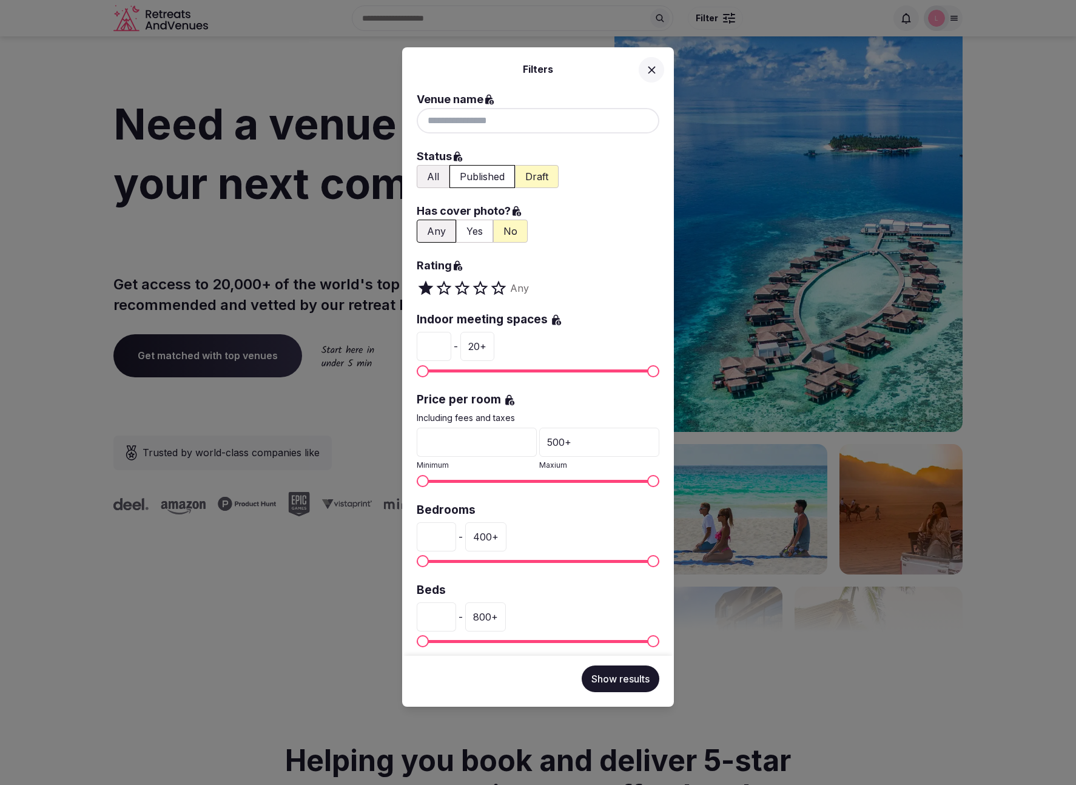
click at [187, 100] on div "Filters Venue name Status All Published Draft Has cover photo? Any Yes No Ratin…" at bounding box center [538, 392] width 1076 height 785
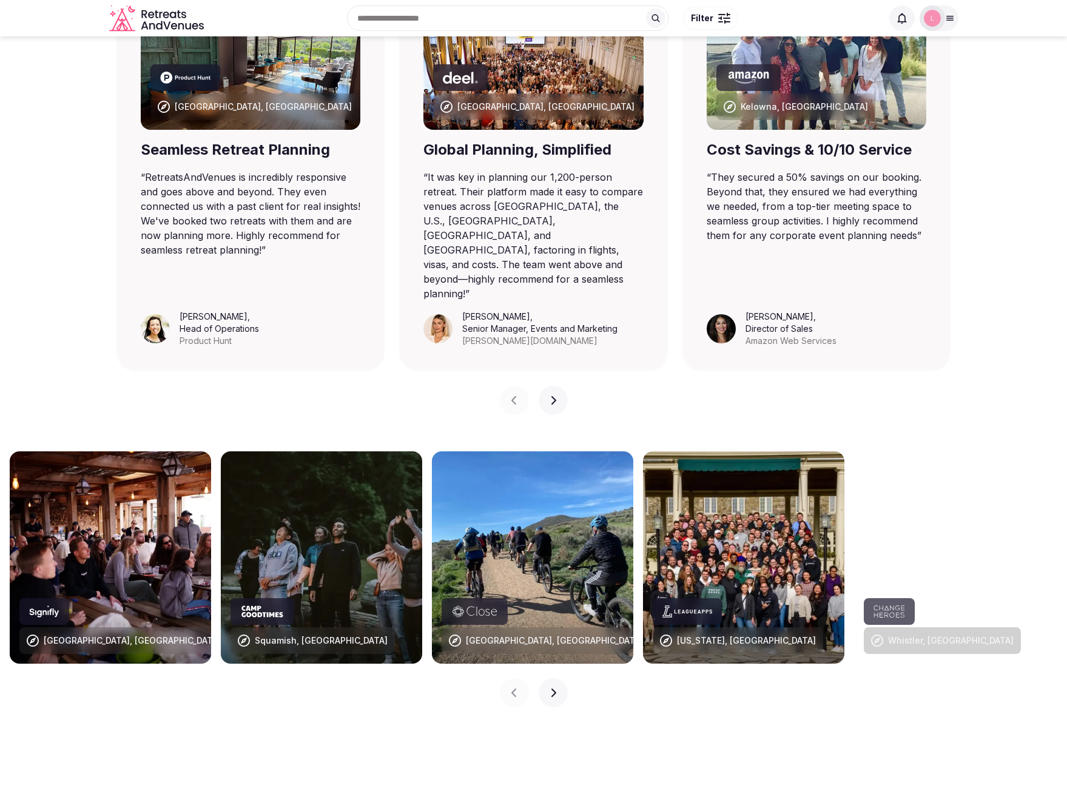
scroll to position [562, 0]
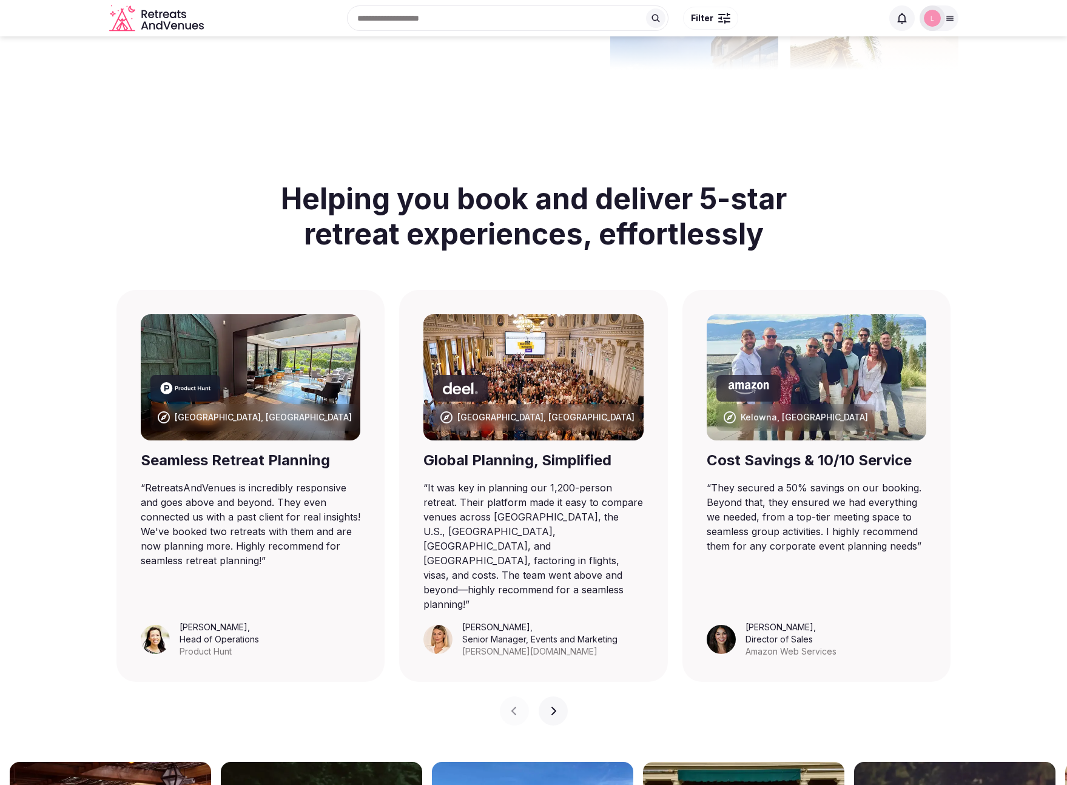
click at [948, 23] on div at bounding box center [939, 17] width 39 height 25
click at [844, 106] on span "Staff admin" at bounding box center [835, 108] width 55 height 15
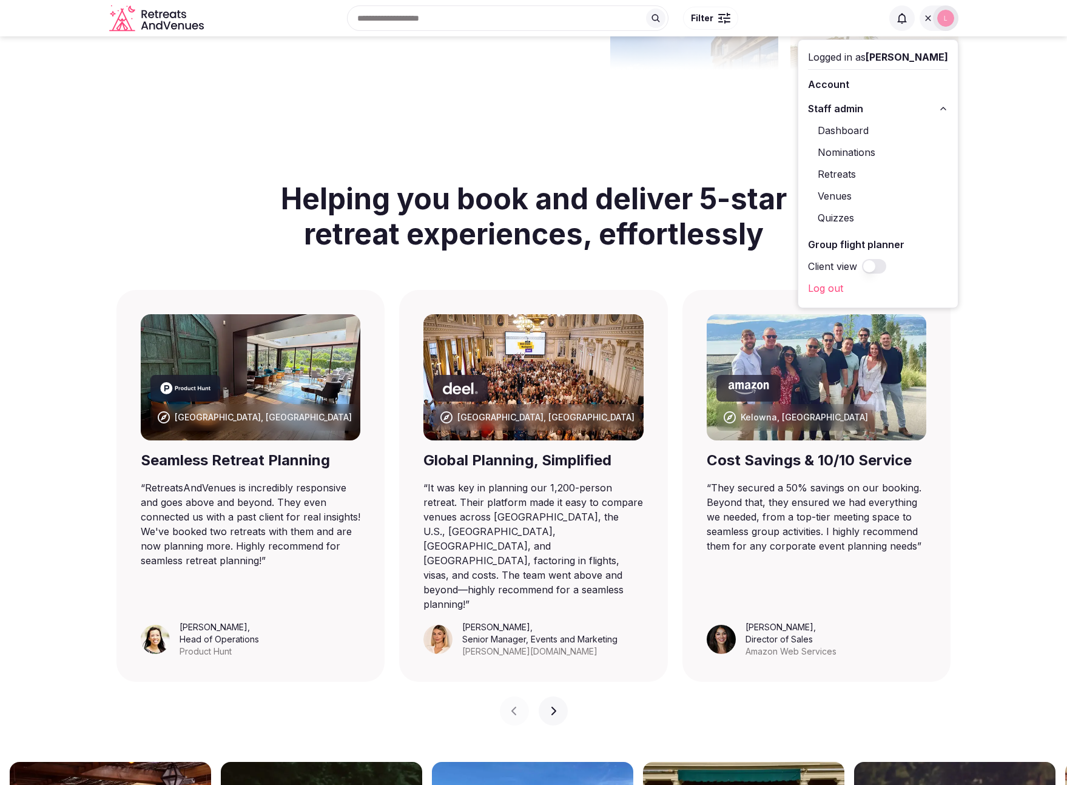
click at [863, 169] on link "Retreats" at bounding box center [878, 173] width 140 height 19
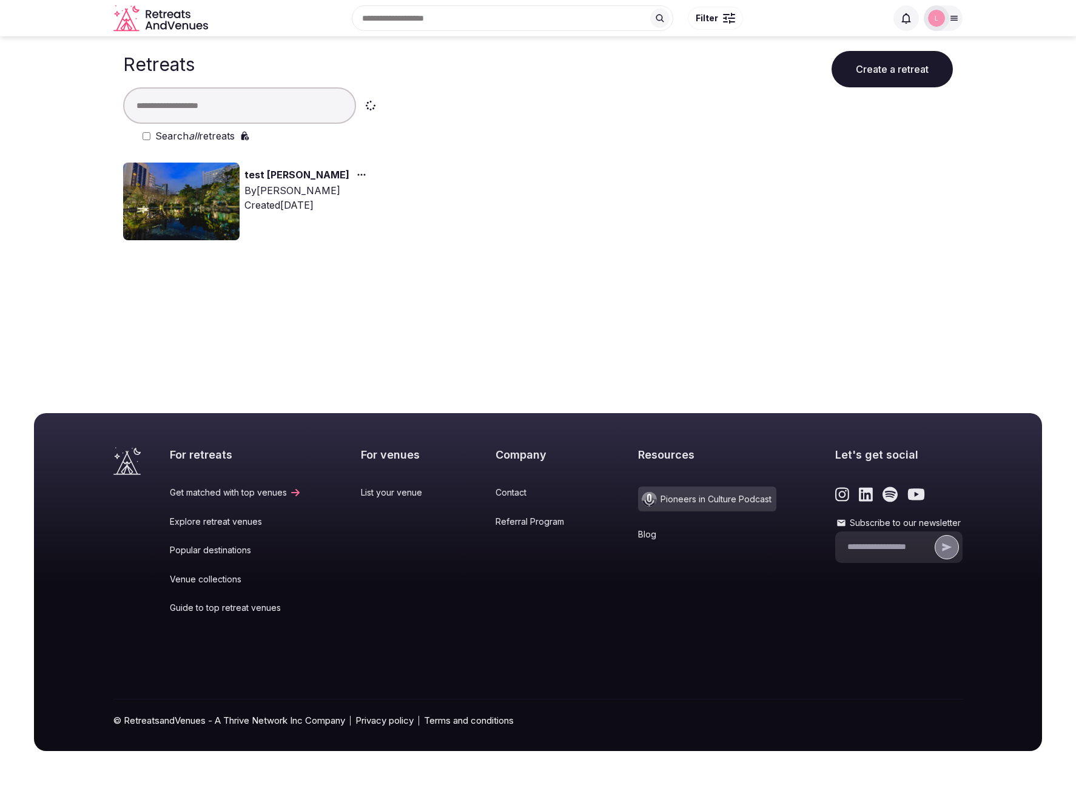
click at [187, 182] on img at bounding box center [181, 202] width 117 height 78
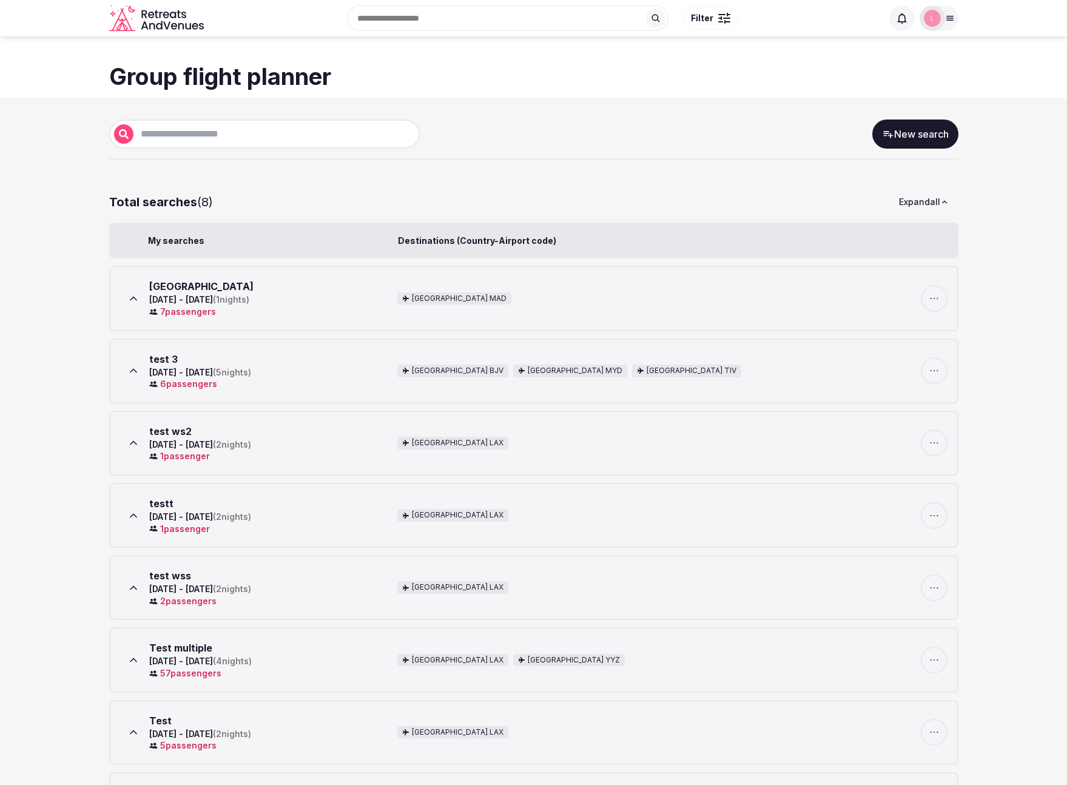
drag, startPoint x: 302, startPoint y: 455, endPoint x: 308, endPoint y: 451, distance: 7.1
click at [302, 455] on div "test ws2 Aug 29th - Aug 31st, 2025 ( 2 nights) 1 passenger" at bounding box center [256, 443] width 272 height 38
click at [313, 444] on div "test ws2 Aug 29th - Aug 31st, 2025 ( 2 nights) 1 passenger" at bounding box center [256, 443] width 272 height 38
click at [146, 439] on div "test ws2 Aug 29th - Aug 31st, 2025 ( 2 nights) 1 passenger" at bounding box center [256, 443] width 272 height 38
click at [135, 440] on icon at bounding box center [133, 443] width 12 height 12
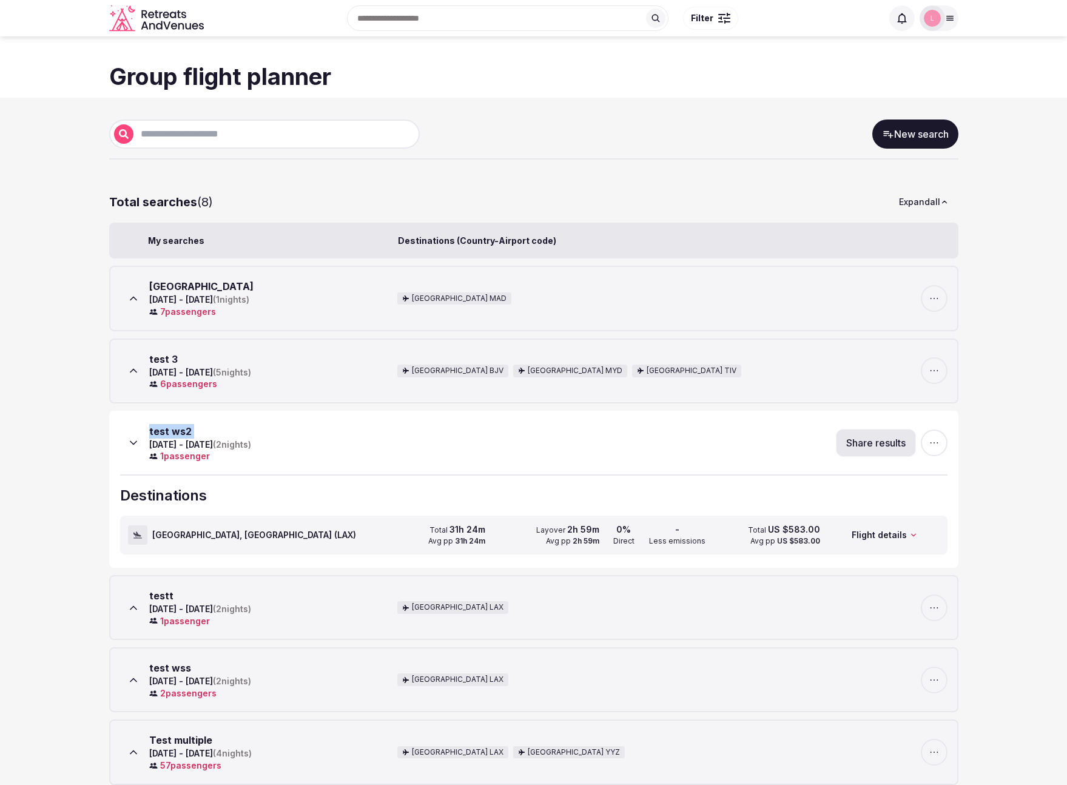
click at [135, 440] on icon at bounding box center [133, 443] width 12 height 12
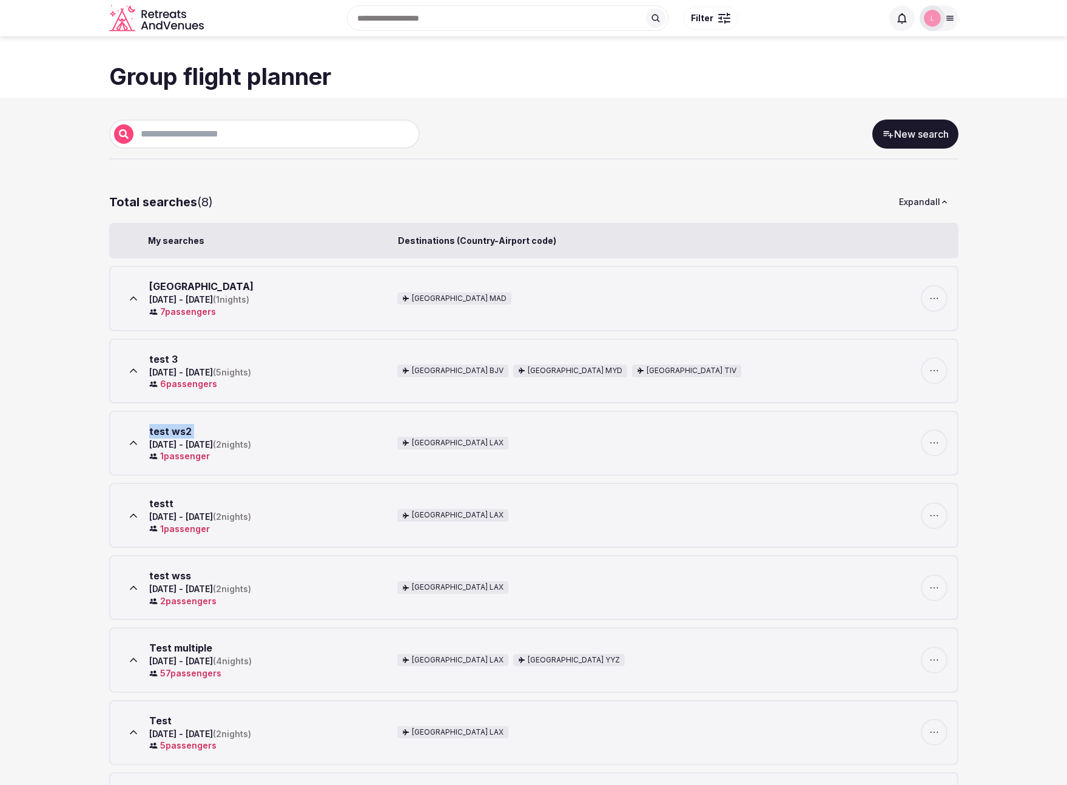
click at [132, 515] on icon at bounding box center [133, 515] width 6 height 3
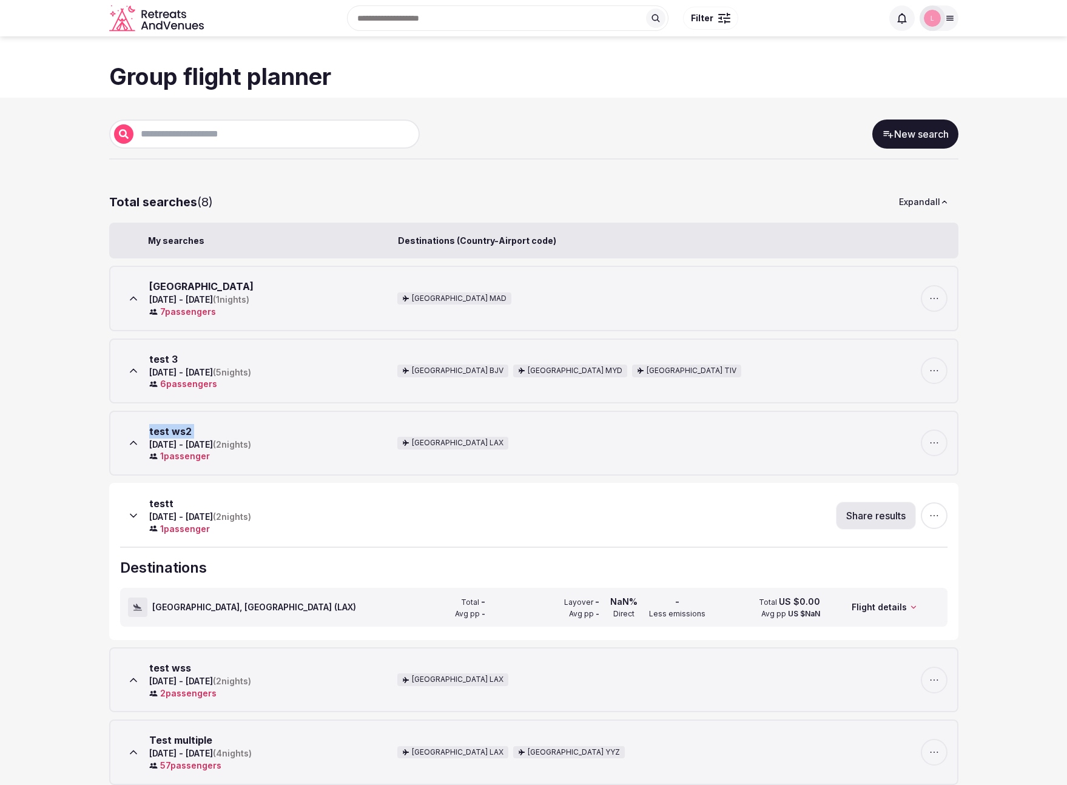
click at [132, 515] on icon at bounding box center [133, 516] width 12 height 12
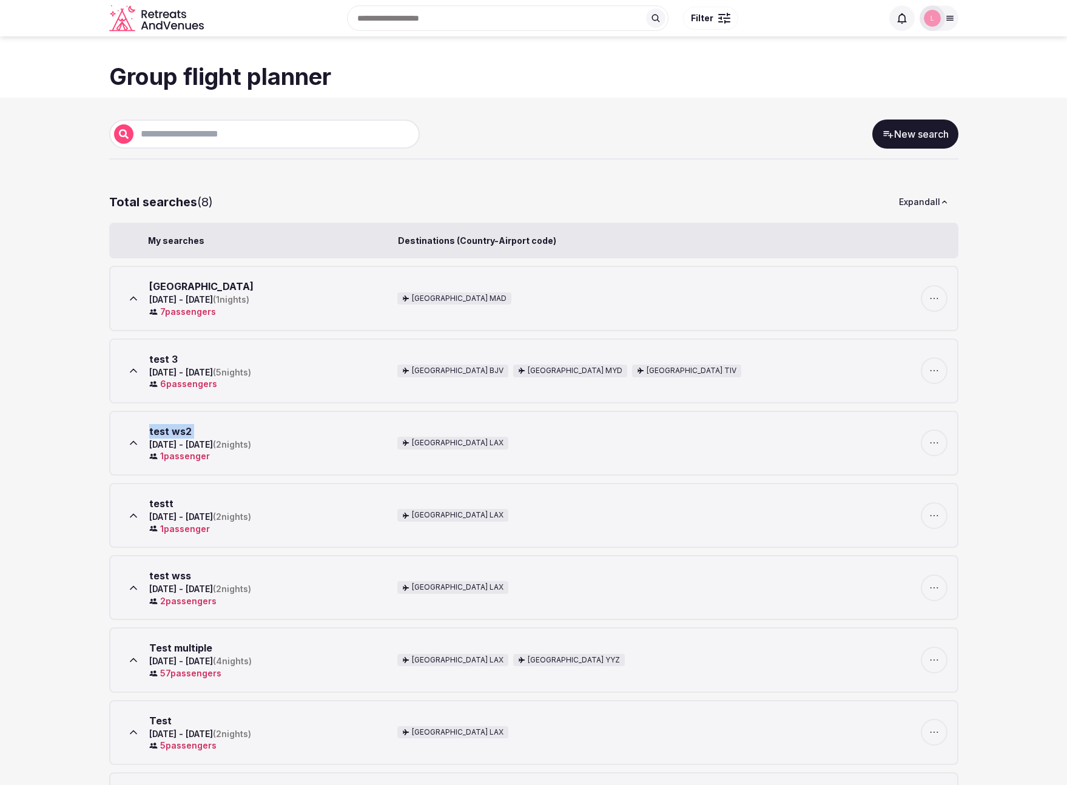
click at [127, 293] on icon at bounding box center [133, 298] width 12 height 12
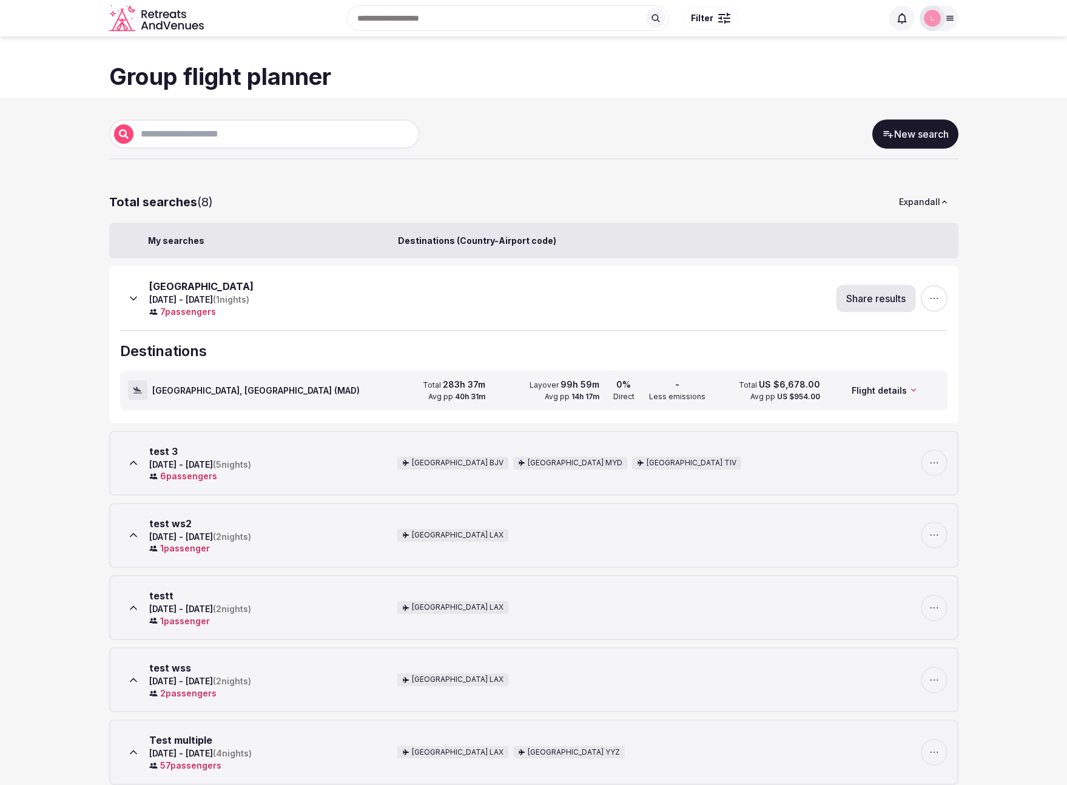
drag, startPoint x: 953, startPoint y: 292, endPoint x: 932, endPoint y: 292, distance: 20.6
click at [949, 292] on div "spain Sep 25th - Sep 26th, 2025 ( 1 nights) 7 passenger s Share results Destina…" at bounding box center [534, 344] width 850 height 157
click at [932, 292] on icon "button" at bounding box center [934, 298] width 12 height 12
click at [856, 300] on button "Share results" at bounding box center [876, 299] width 80 height 28
click at [895, 245] on button at bounding box center [897, 234] width 27 height 27
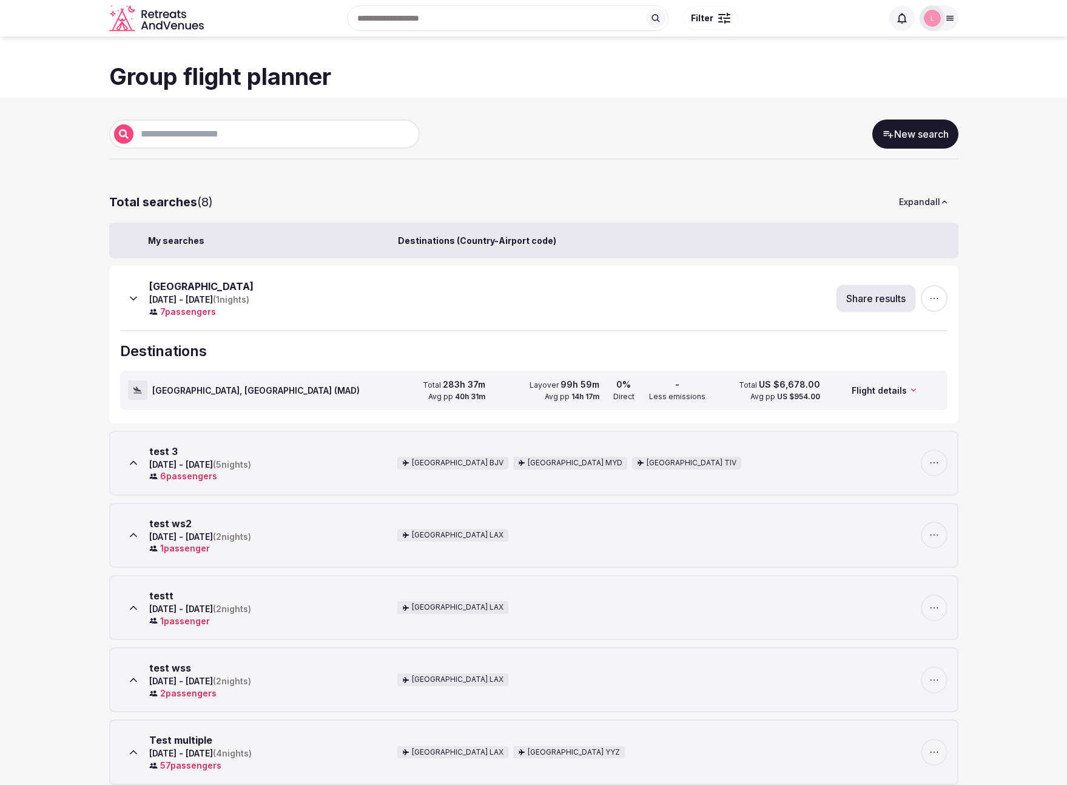
click at [951, 18] on icon at bounding box center [950, 18] width 7 height 4
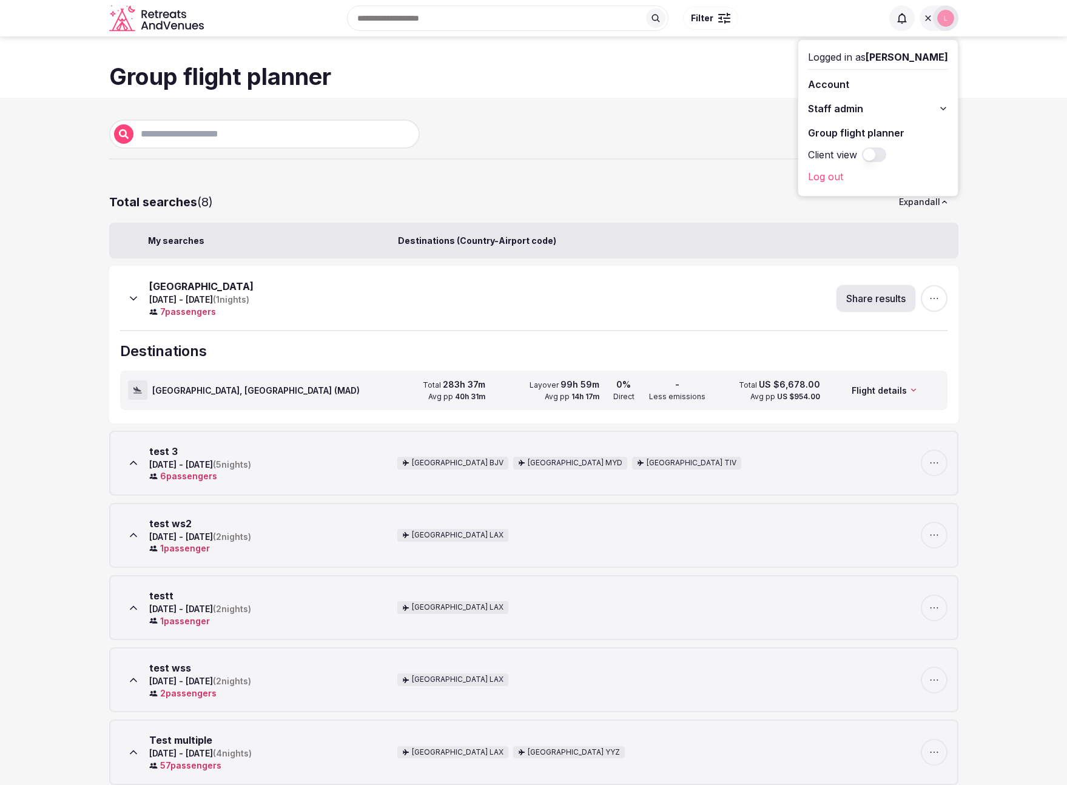
click at [863, 106] on span "Staff admin" at bounding box center [835, 108] width 55 height 15
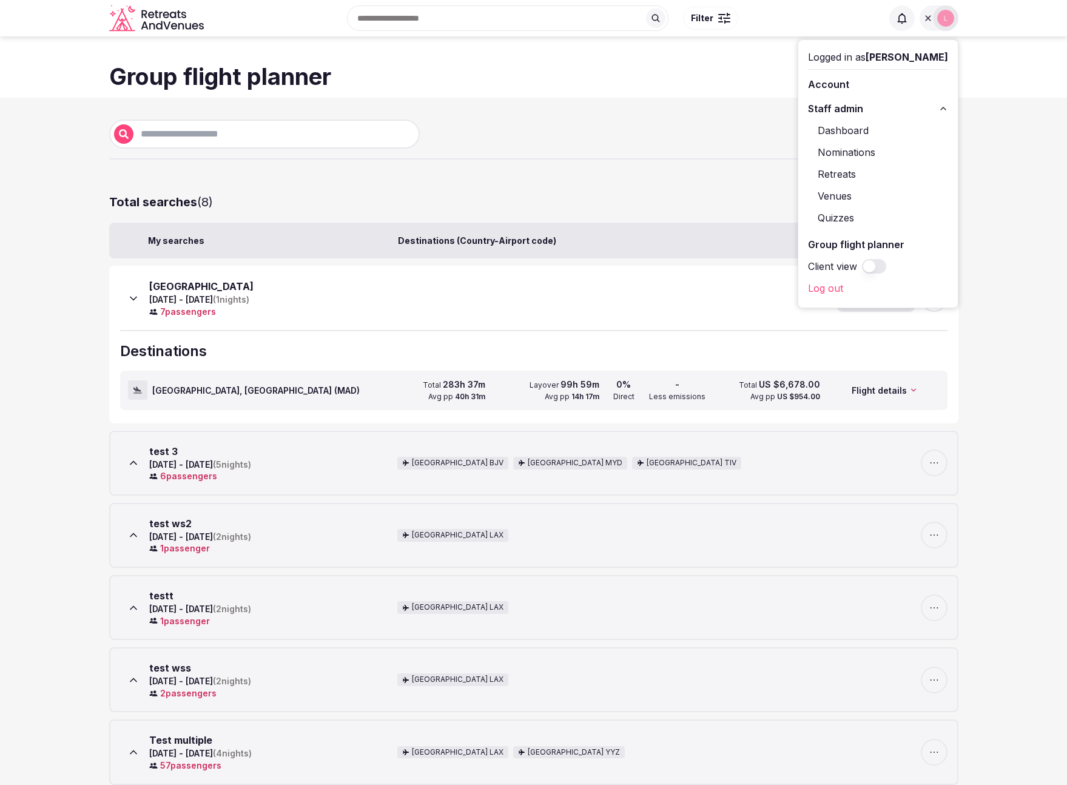
click at [854, 173] on link "Retreats" at bounding box center [878, 173] width 140 height 19
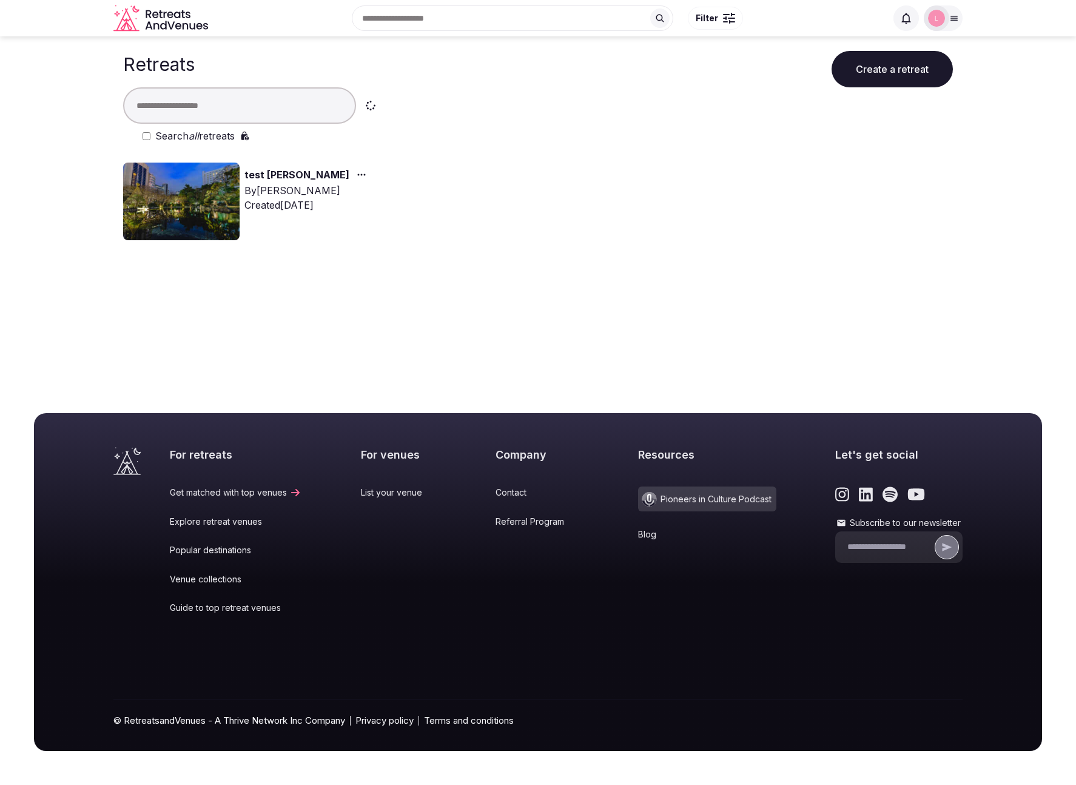
click at [147, 198] on img at bounding box center [181, 202] width 117 height 78
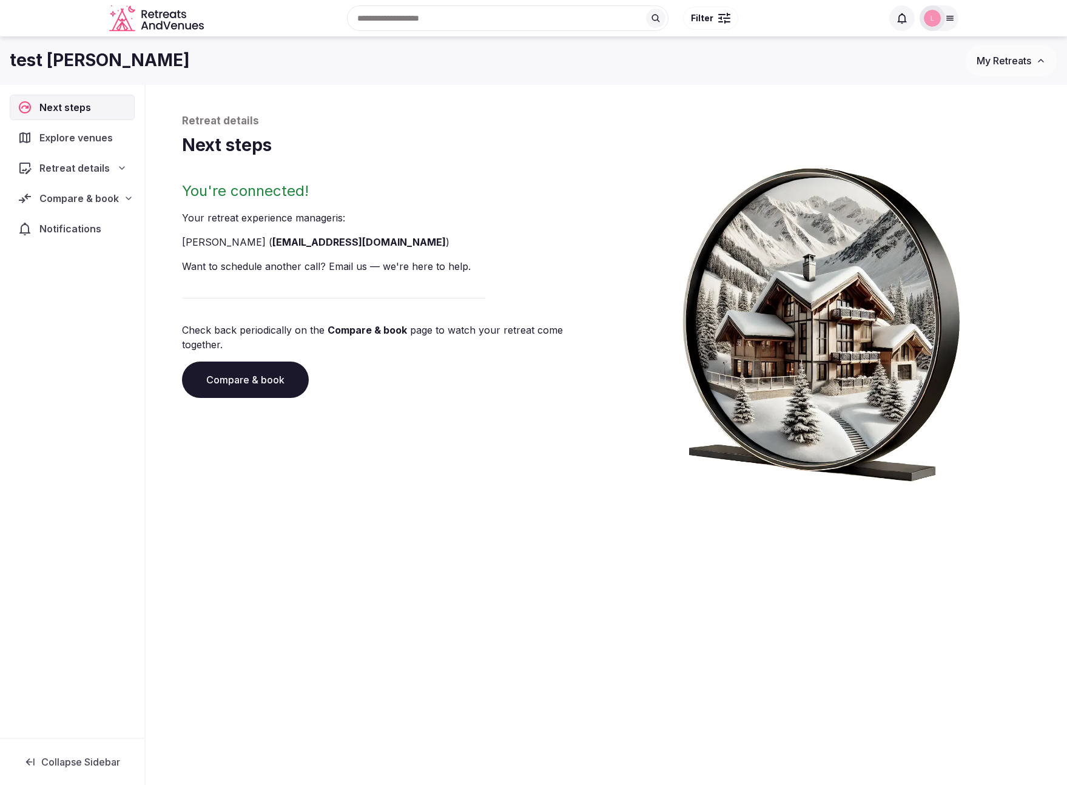
click at [241, 373] on link "Compare & book" at bounding box center [245, 380] width 127 height 36
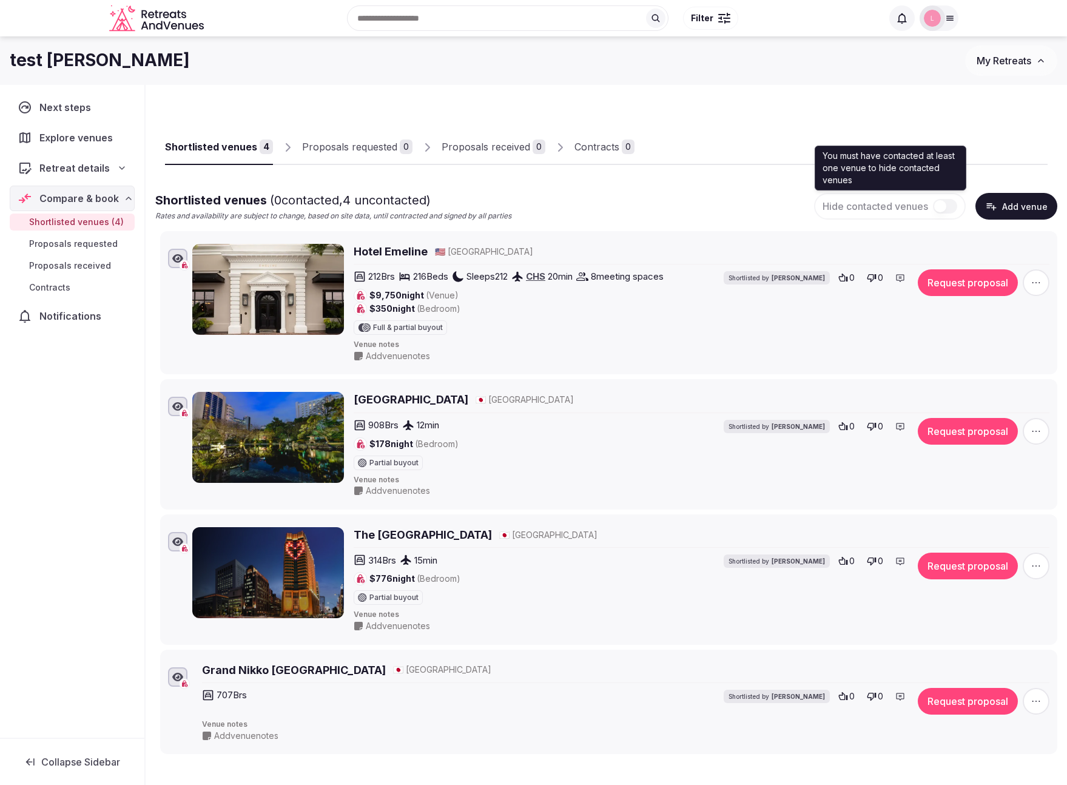
click at [943, 203] on button "button" at bounding box center [945, 206] width 24 height 15
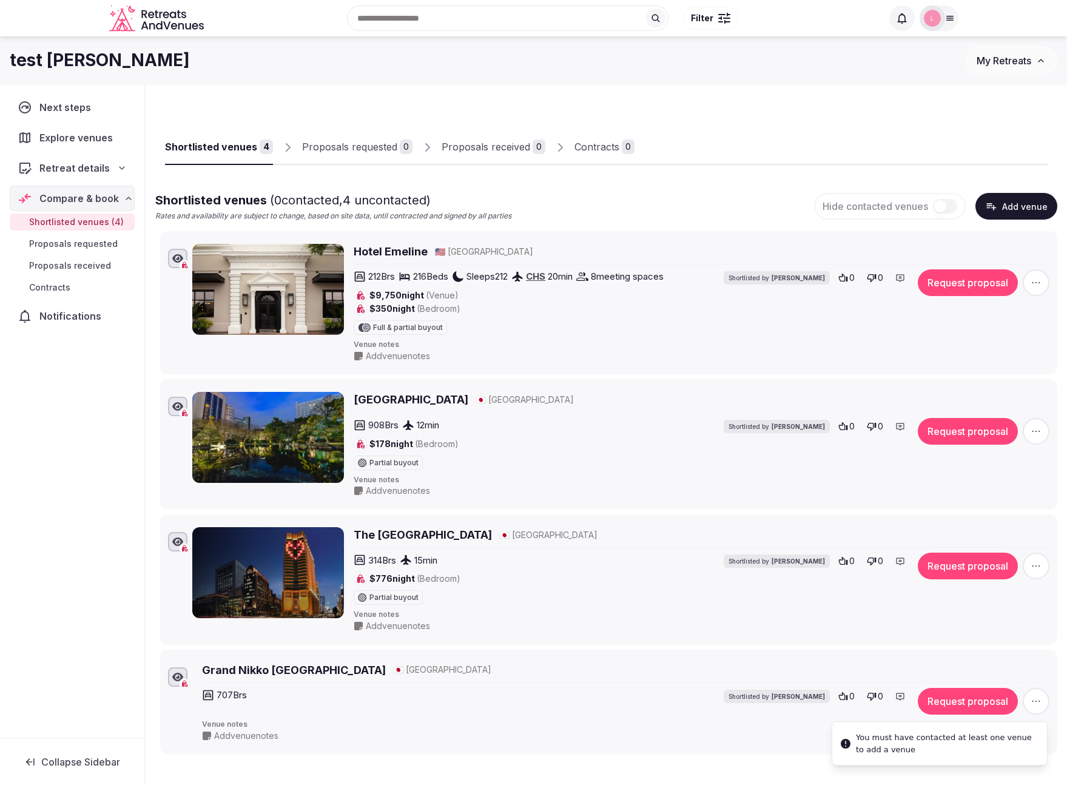
click at [524, 155] on link "Proposals received 0" at bounding box center [494, 147] width 104 height 35
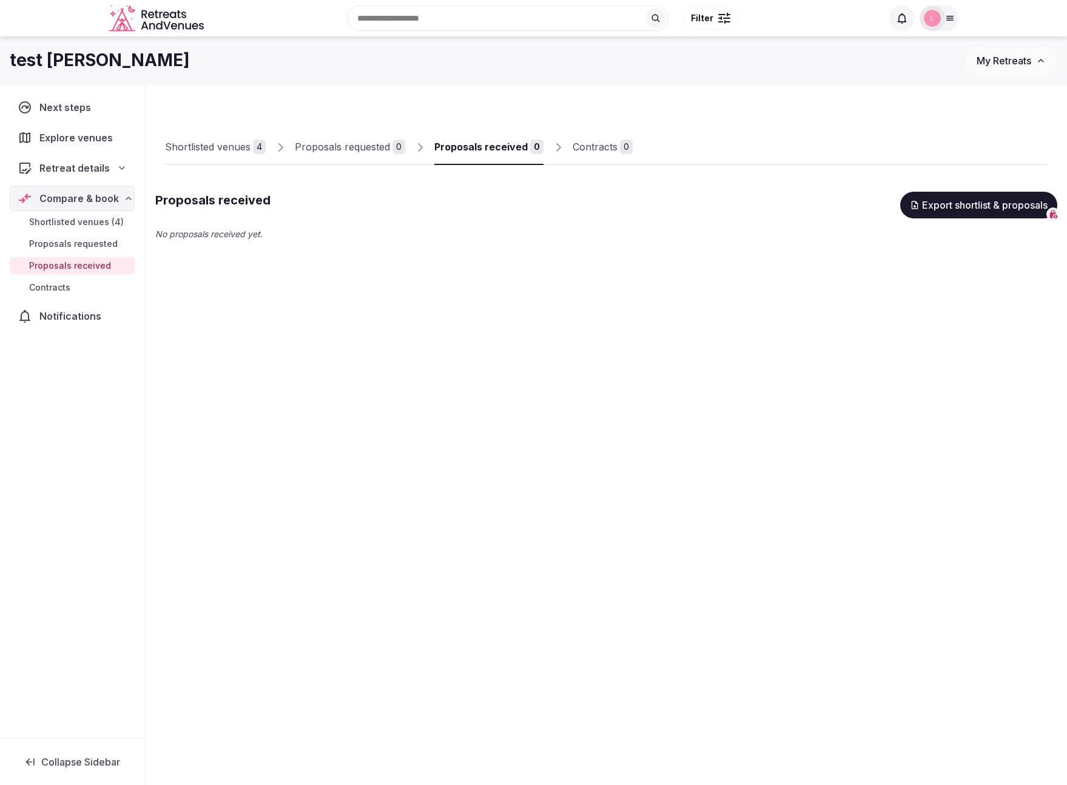
click at [1007, 64] on span "My Retreats" at bounding box center [1004, 61] width 55 height 12
drag, startPoint x: 970, startPoint y: 17, endPoint x: 947, endPoint y: 22, distance: 23.7
click at [970, 17] on div "Recent searches Brooklyn, NY Search Popular Destinations Toscana, Italy Riviera…" at bounding box center [533, 18] width 1067 height 36
click at [947, 22] on icon at bounding box center [950, 18] width 10 height 10
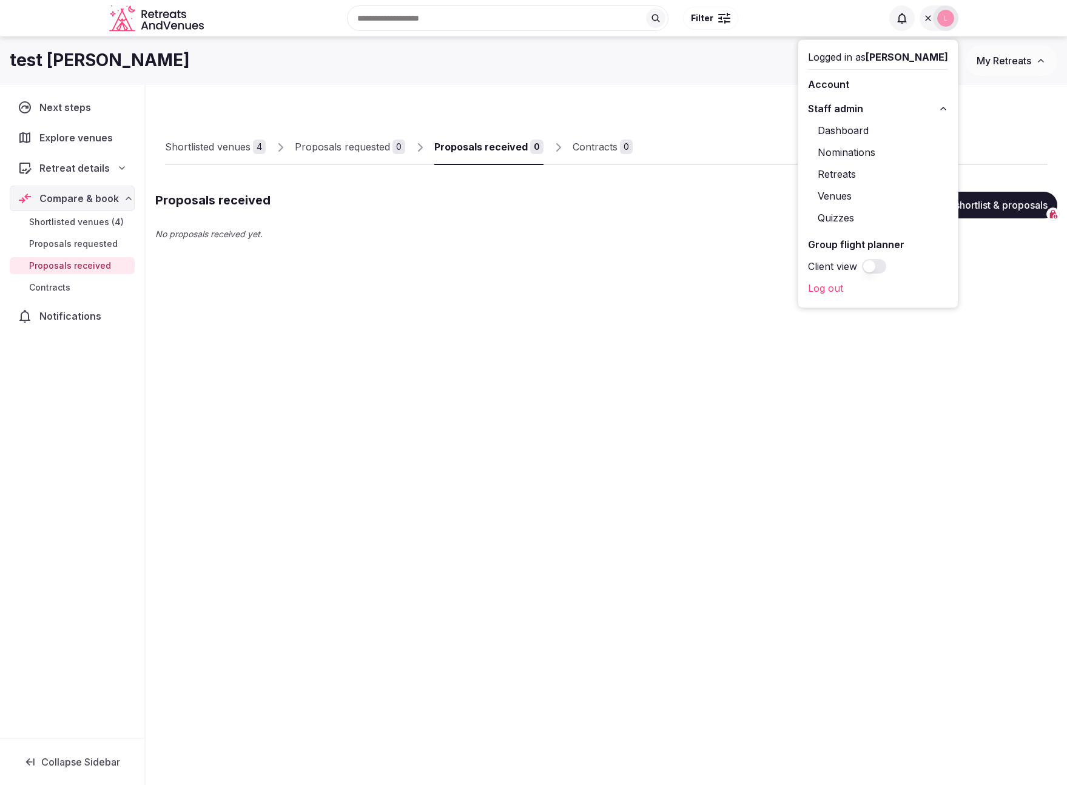
click at [874, 194] on link "Venues" at bounding box center [878, 195] width 140 height 19
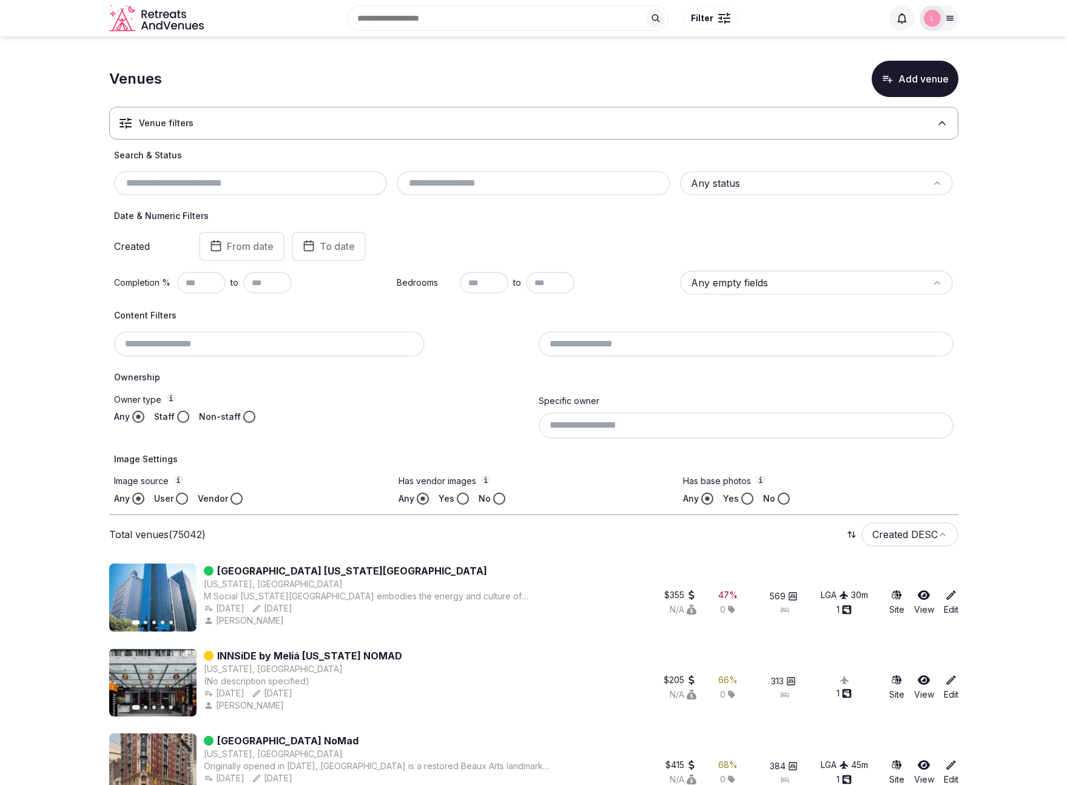
click at [950, 19] on icon at bounding box center [950, 18] width 10 height 10
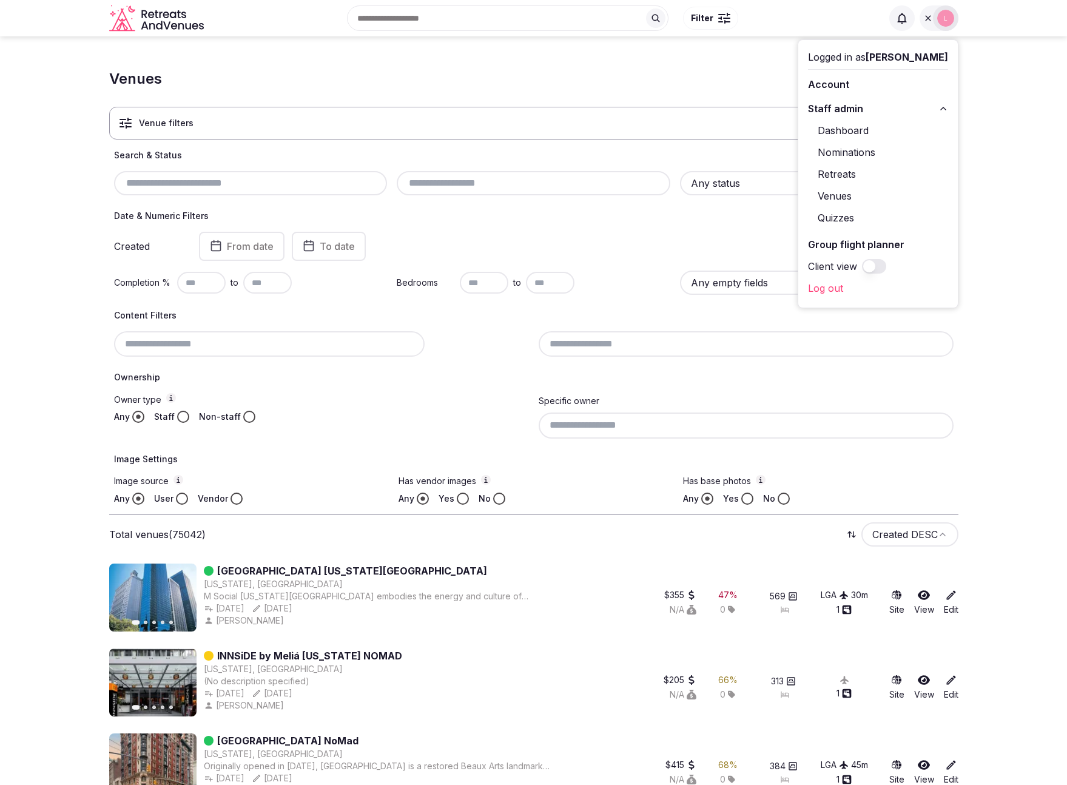
click at [864, 215] on link "Quizzes" at bounding box center [878, 217] width 140 height 19
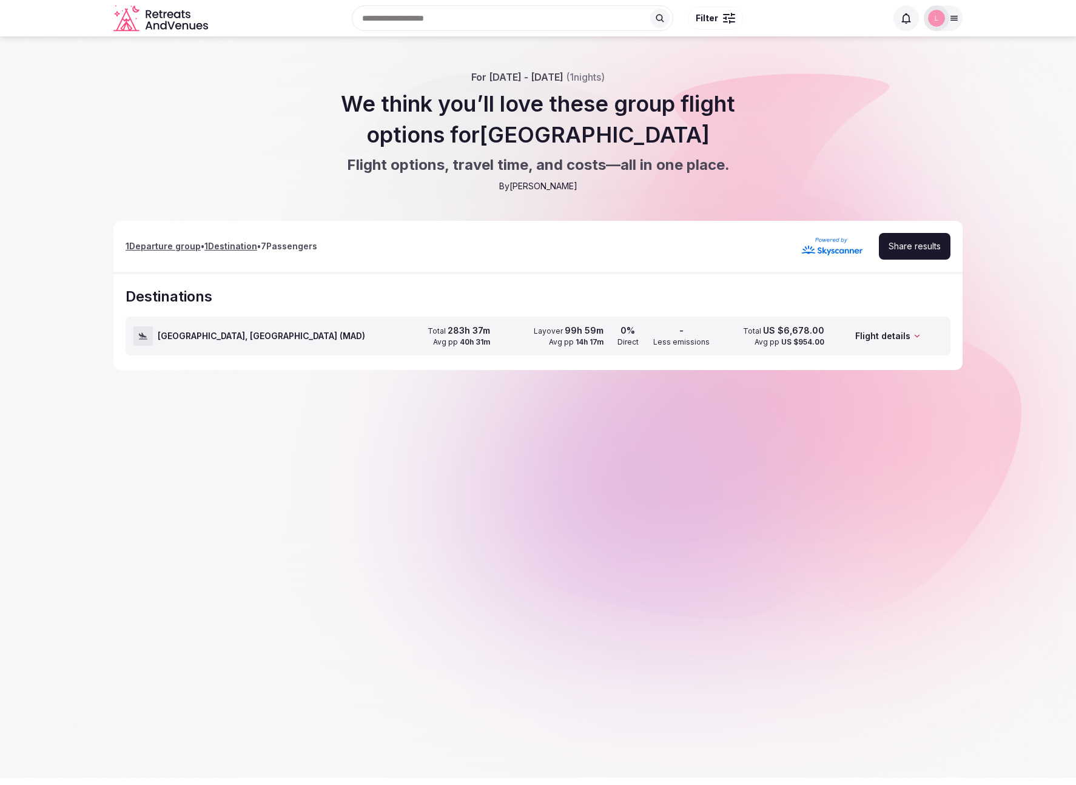
click at [398, 339] on div "Total 283h 37m Avg pp 40h 31m" at bounding box center [435, 336] width 109 height 38
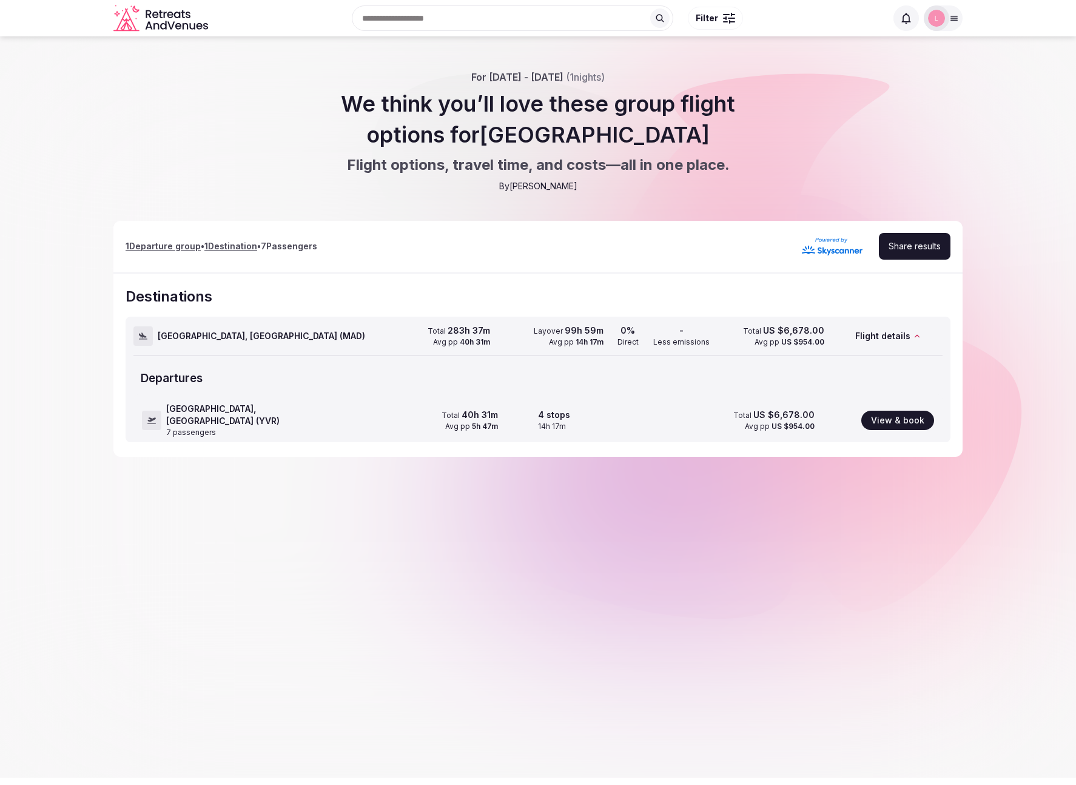
click at [398, 339] on div "Total 283h 37m Avg pp 40h 31m" at bounding box center [435, 336] width 109 height 38
